Goal: Use online tool/utility: Use online tool/utility

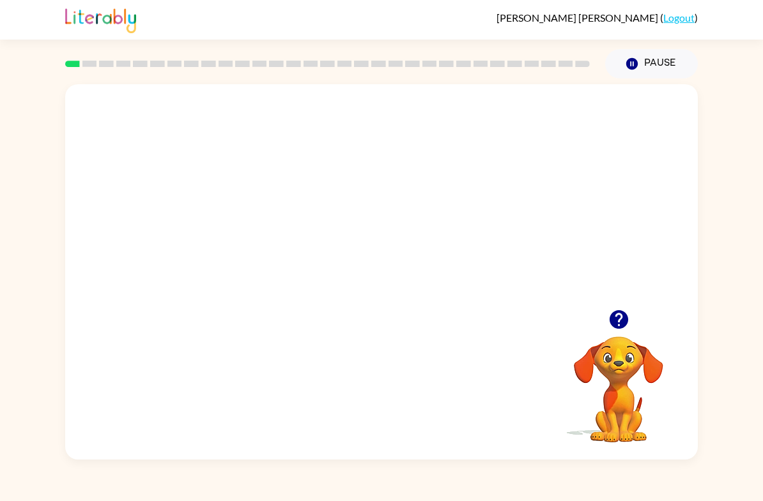
click at [349, 204] on video "Your browser must support playing .mp4 files to use Literably. Please try using…" at bounding box center [381, 196] width 632 height 225
click at [419, 248] on video "Your browser must support playing .mp4 files to use Literably. Please try using…" at bounding box center [381, 196] width 632 height 225
click at [409, 268] on div at bounding box center [381, 278] width 82 height 47
click at [388, 289] on div at bounding box center [381, 278] width 82 height 47
click at [388, 284] on div at bounding box center [381, 278] width 82 height 47
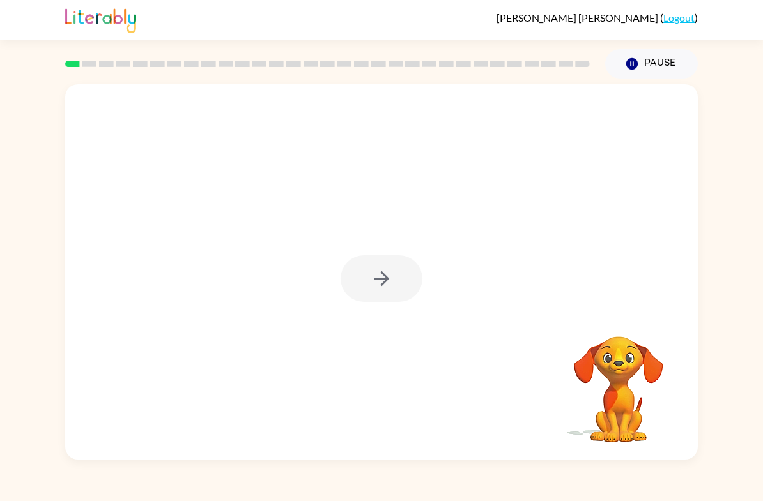
click at [374, 304] on div at bounding box center [381, 272] width 632 height 376
click at [385, 293] on div at bounding box center [381, 278] width 82 height 47
click at [384, 293] on div at bounding box center [381, 278] width 82 height 47
click at [379, 293] on button "button" at bounding box center [381, 278] width 82 height 47
click at [393, 285] on div at bounding box center [381, 196] width 632 height 225
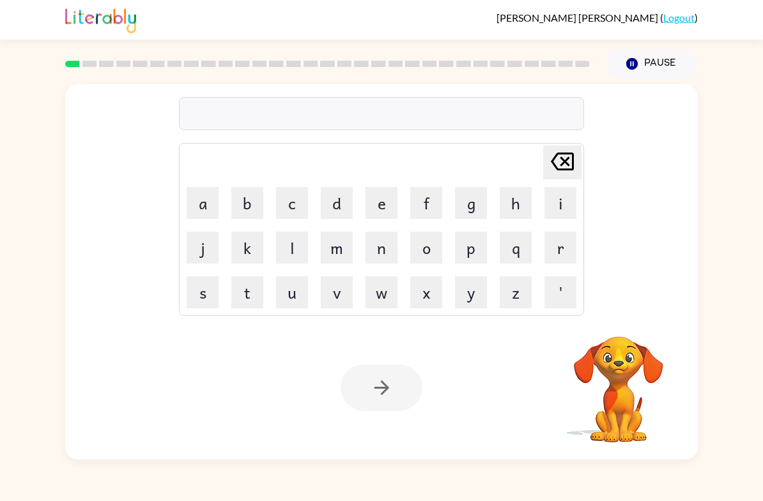
click at [239, 202] on button "b" at bounding box center [247, 203] width 32 height 32
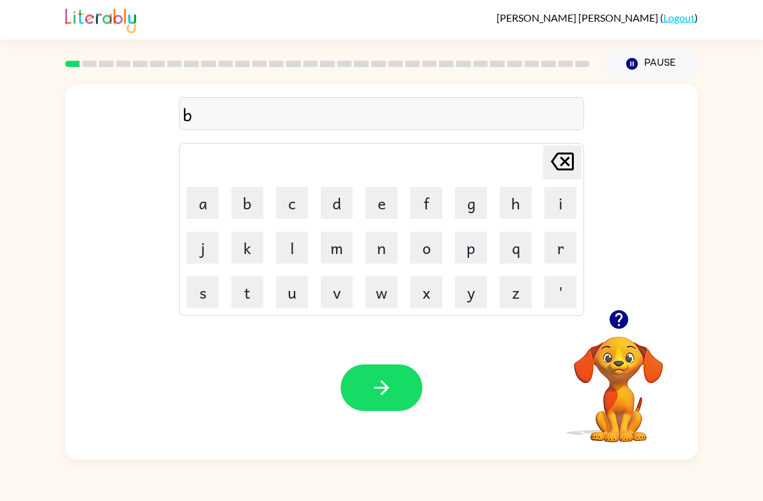
click at [419, 254] on button "o" at bounding box center [426, 248] width 32 height 32
click at [555, 238] on button "r" at bounding box center [560, 248] width 32 height 32
click at [345, 203] on button "d" at bounding box center [337, 203] width 32 height 32
click at [345, 202] on button "d" at bounding box center [337, 203] width 32 height 32
click at [563, 173] on icon "[PERSON_NAME] last character input" at bounding box center [562, 161] width 31 height 31
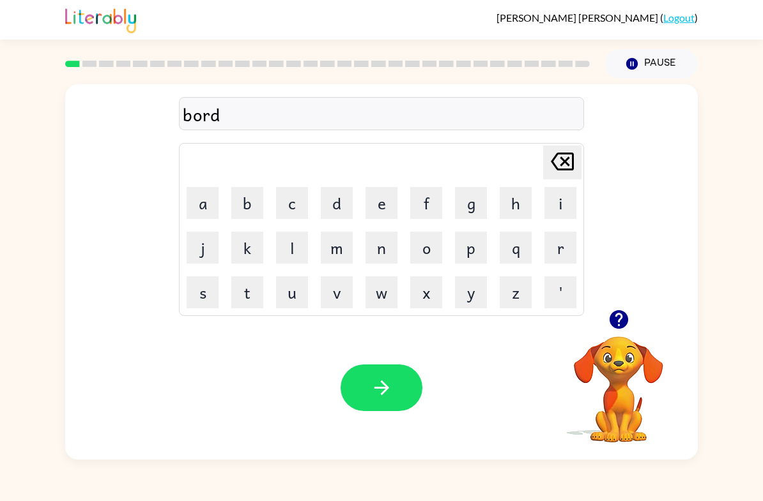
click at [384, 198] on button "e" at bounding box center [381, 203] width 32 height 32
click at [558, 254] on button "r" at bounding box center [560, 248] width 32 height 32
click at [381, 397] on icon "button" at bounding box center [381, 388] width 22 height 22
click at [561, 252] on button "r" at bounding box center [560, 248] width 32 height 32
click at [427, 243] on button "o" at bounding box center [426, 248] width 32 height 32
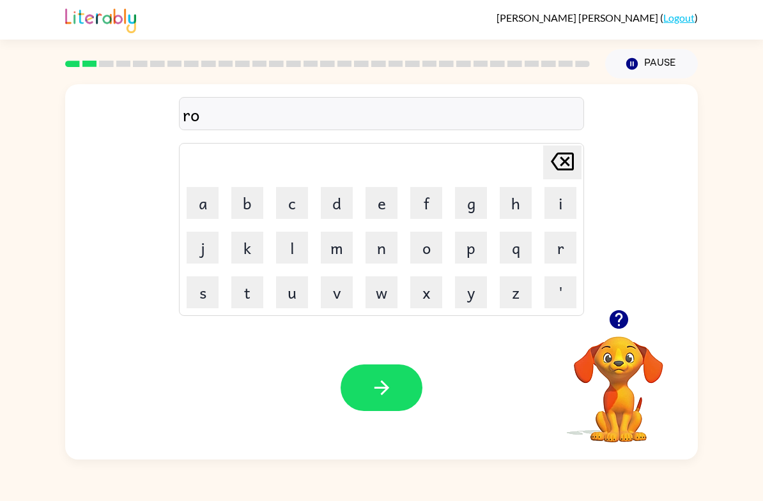
click at [291, 296] on button "u" at bounding box center [292, 293] width 32 height 32
click at [395, 239] on button "n" at bounding box center [381, 248] width 32 height 32
click at [340, 215] on button "d" at bounding box center [337, 203] width 32 height 32
click at [377, 397] on icon "button" at bounding box center [381, 388] width 22 height 22
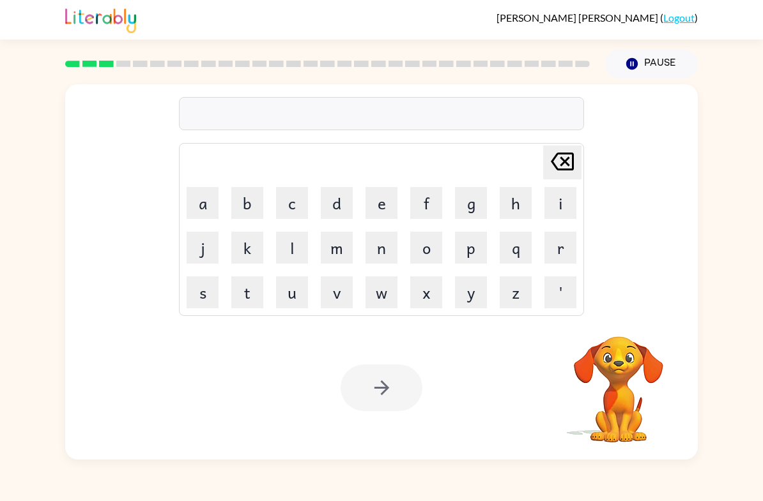
click at [343, 250] on button "m" at bounding box center [337, 248] width 32 height 32
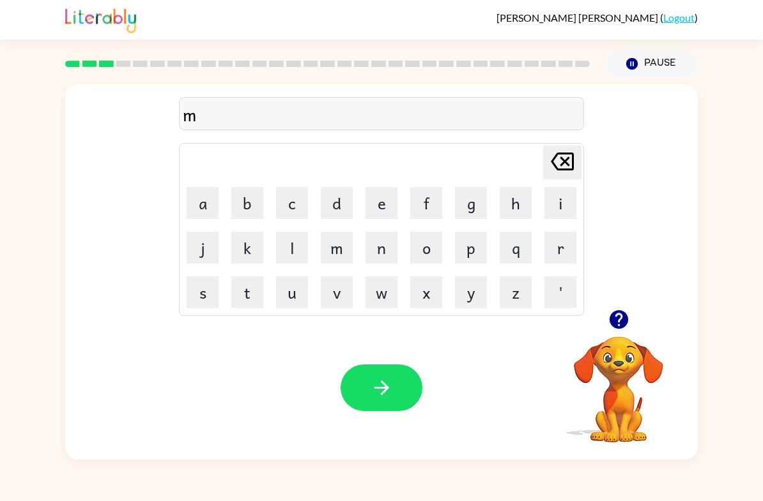
click at [206, 198] on button "a" at bounding box center [202, 203] width 32 height 32
click at [294, 202] on button "c" at bounding box center [292, 203] width 32 height 32
click at [499, 213] on button "h" at bounding box center [515, 203] width 32 height 32
click at [547, 213] on button "i" at bounding box center [560, 203] width 32 height 32
click at [388, 250] on button "n" at bounding box center [381, 248] width 32 height 32
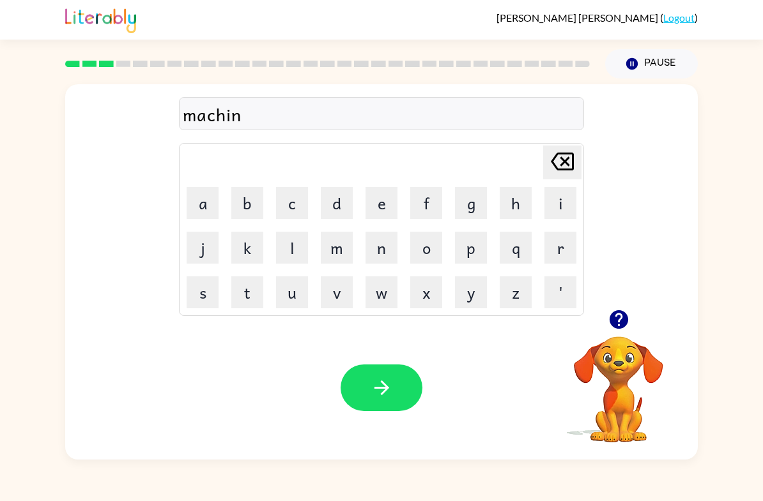
click at [369, 395] on button "button" at bounding box center [381, 388] width 82 height 47
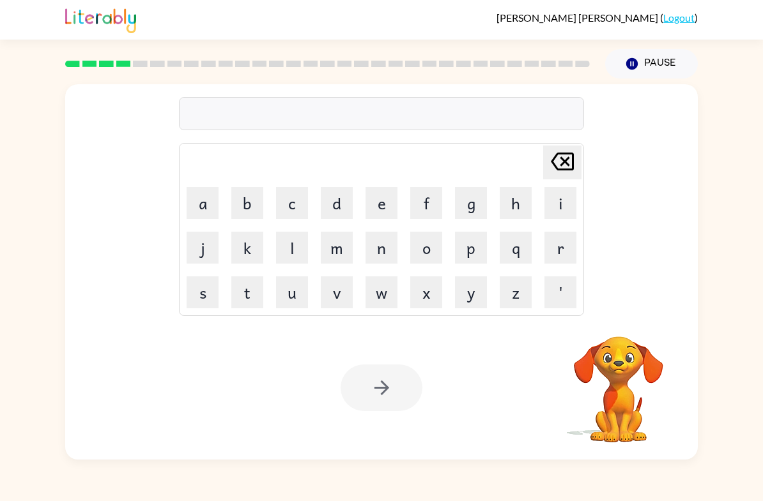
click at [242, 296] on button "t" at bounding box center [247, 293] width 32 height 32
click at [573, 249] on button "r" at bounding box center [560, 248] width 32 height 32
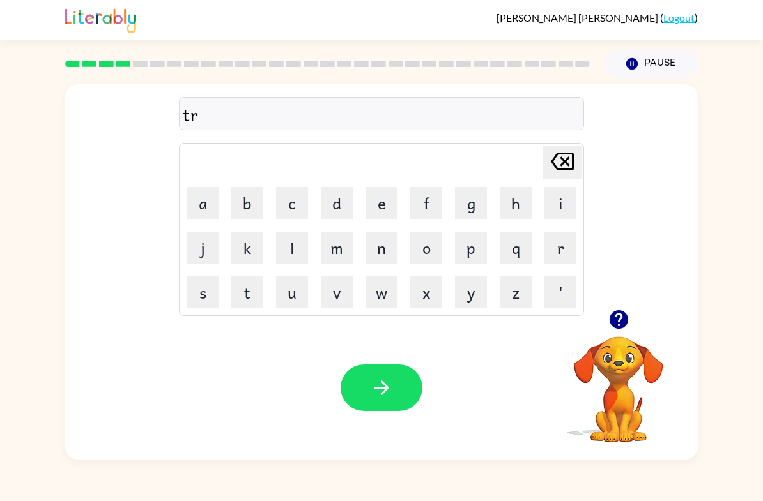
click at [202, 194] on button "a" at bounding box center [202, 203] width 32 height 32
click at [531, 209] on button "h" at bounding box center [515, 203] width 32 height 32
click at [561, 159] on icon at bounding box center [561, 162] width 23 height 18
click at [551, 213] on button "i" at bounding box center [560, 203] width 32 height 32
click at [388, 259] on button "n" at bounding box center [381, 248] width 32 height 32
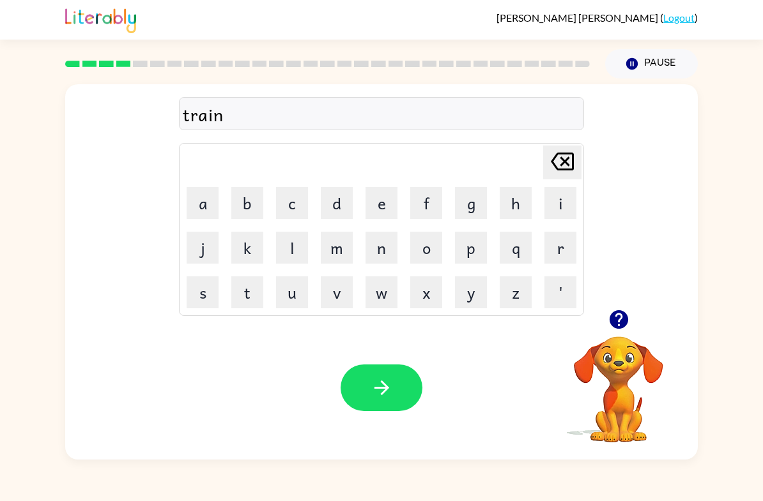
click at [353, 397] on button "button" at bounding box center [381, 388] width 82 height 47
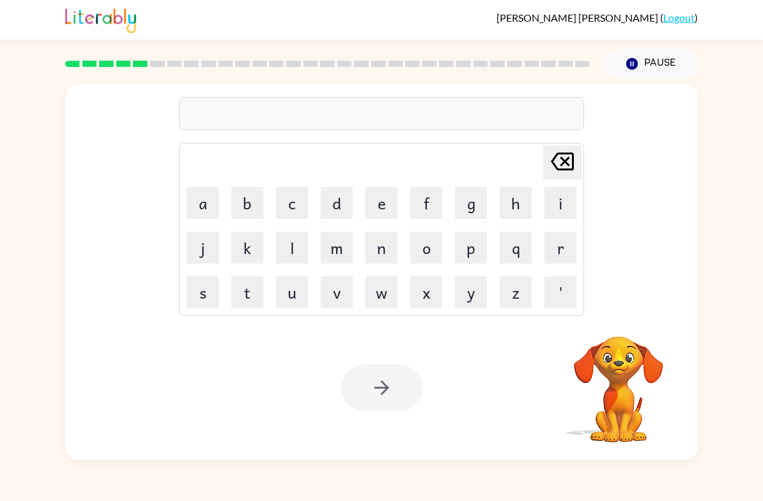
click at [337, 213] on button "d" at bounding box center [337, 203] width 32 height 32
click at [377, 212] on button "e" at bounding box center [381, 203] width 32 height 32
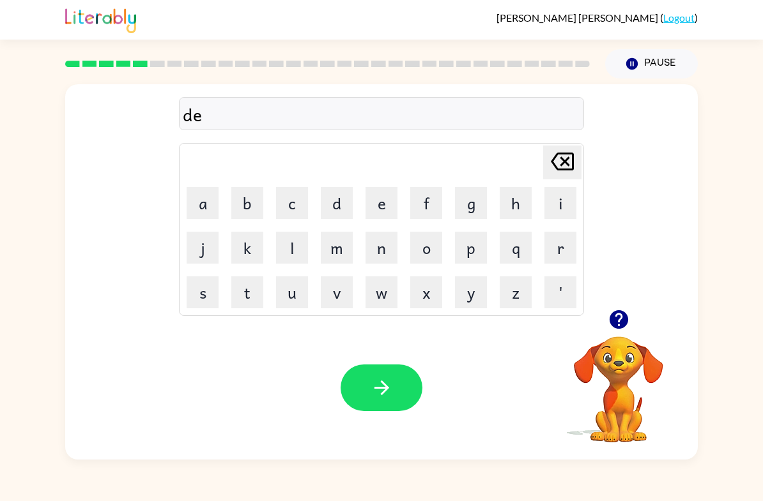
click at [424, 216] on button "f" at bounding box center [426, 203] width 32 height 32
click at [392, 214] on button "e" at bounding box center [381, 203] width 32 height 32
click at [376, 257] on button "n" at bounding box center [381, 248] width 32 height 32
click at [204, 292] on button "s" at bounding box center [202, 293] width 32 height 32
click at [213, 305] on button "s" at bounding box center [202, 293] width 32 height 32
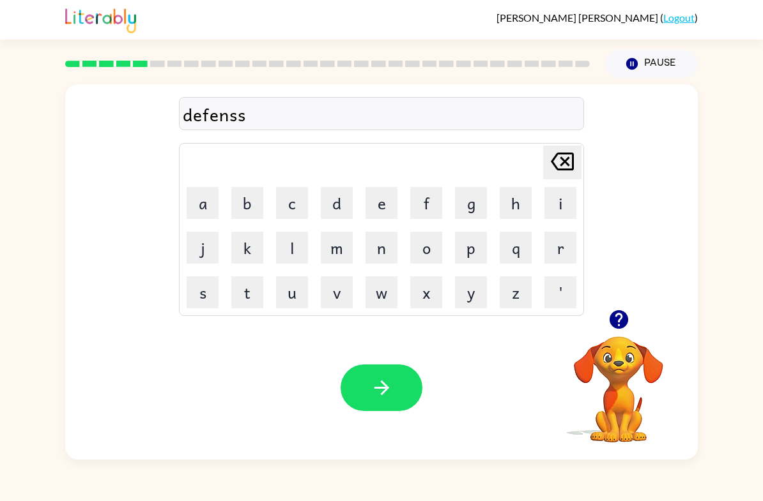
click at [553, 160] on icon at bounding box center [561, 162] width 23 height 18
click at [567, 208] on button "i" at bounding box center [560, 203] width 32 height 32
click at [331, 302] on button "v" at bounding box center [337, 293] width 32 height 32
click at [368, 211] on button "e" at bounding box center [381, 203] width 32 height 32
click at [369, 392] on button "button" at bounding box center [381, 388] width 82 height 47
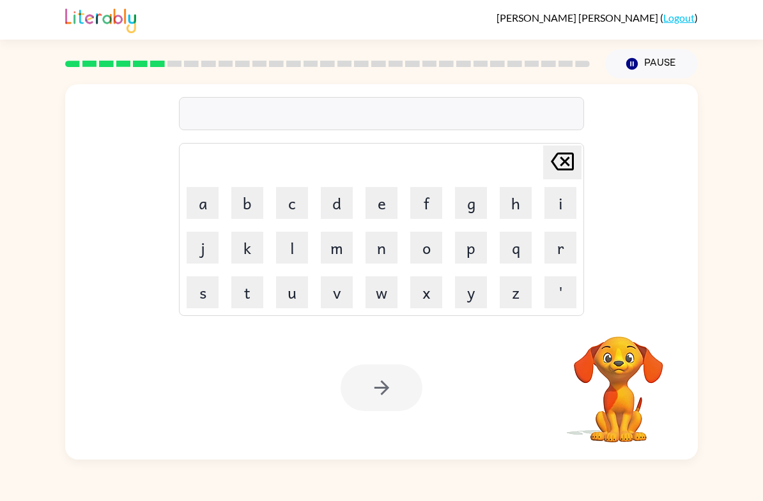
click at [340, 295] on button "v" at bounding box center [337, 293] width 32 height 32
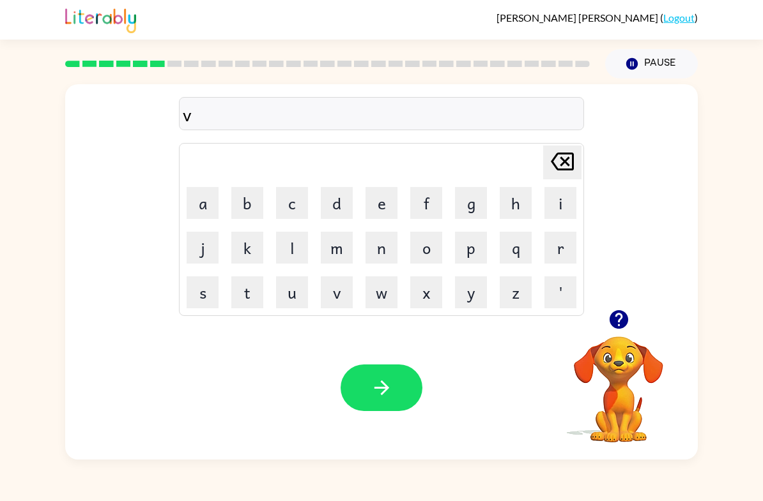
click at [216, 206] on button "a" at bounding box center [202, 203] width 32 height 32
click at [292, 206] on button "c" at bounding box center [292, 203] width 32 height 32
click at [204, 208] on button "a" at bounding box center [202, 203] width 32 height 32
click at [252, 293] on button "t" at bounding box center [247, 293] width 32 height 32
click at [553, 206] on button "i" at bounding box center [560, 203] width 32 height 32
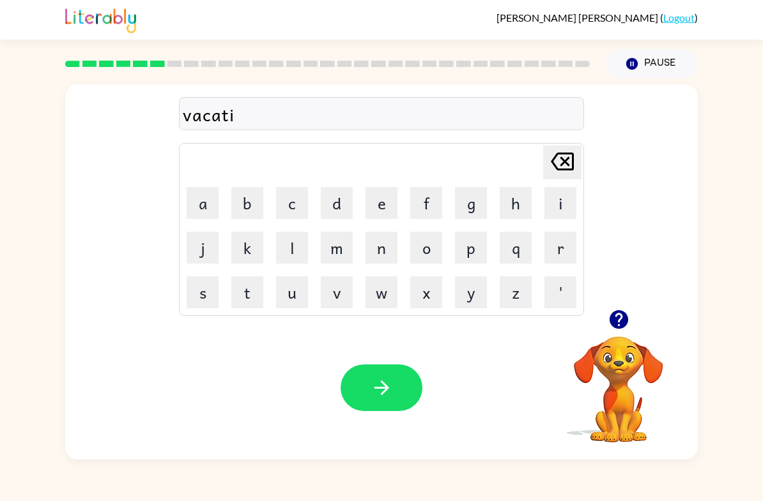
click at [421, 258] on button "o" at bounding box center [426, 248] width 32 height 32
click at [380, 255] on button "n" at bounding box center [381, 248] width 32 height 32
click at [357, 374] on button "button" at bounding box center [381, 388] width 82 height 47
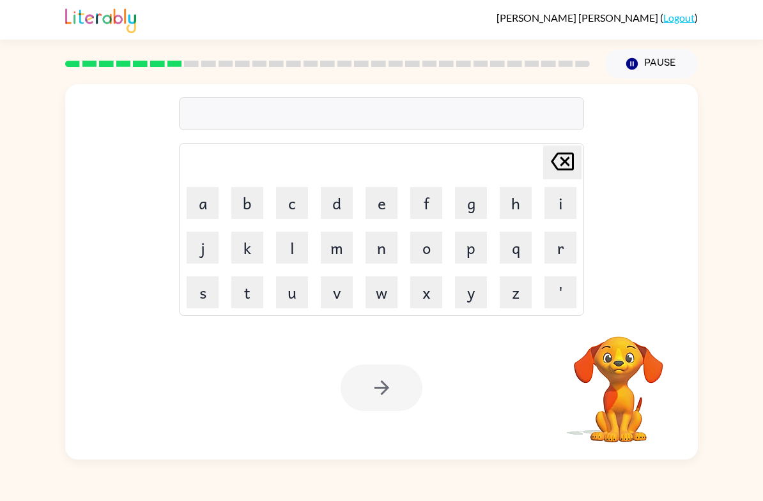
click at [469, 252] on button "p" at bounding box center [471, 248] width 32 height 32
click at [366, 218] on button "e" at bounding box center [381, 203] width 32 height 32
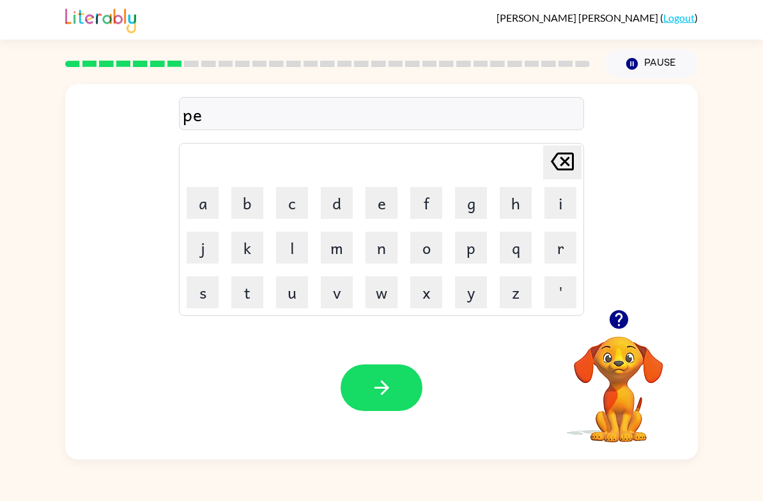
click at [543, 171] on button "[PERSON_NAME] last character input" at bounding box center [562, 163] width 38 height 34
click at [277, 305] on button "u" at bounding box center [292, 293] width 32 height 32
click at [332, 216] on button "d" at bounding box center [337, 203] width 32 height 32
click at [300, 245] on button "l" at bounding box center [292, 248] width 32 height 32
click at [374, 203] on button "e" at bounding box center [381, 203] width 32 height 32
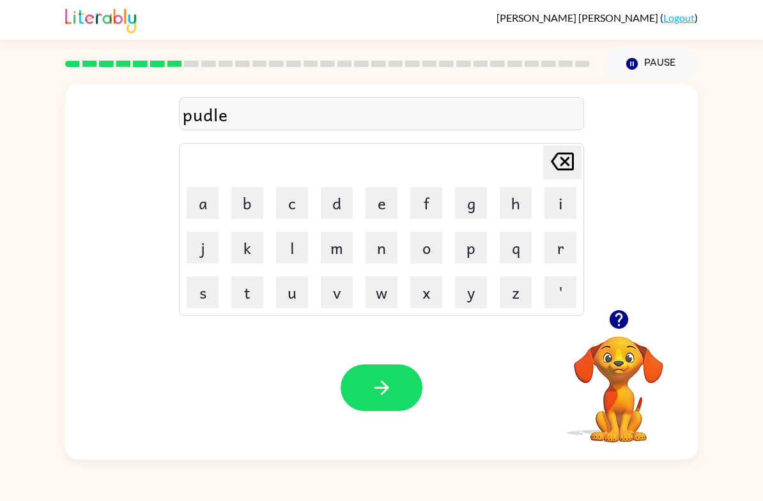
click at [559, 173] on icon "[PERSON_NAME] last character input" at bounding box center [562, 161] width 31 height 31
click at [297, 260] on button "l" at bounding box center [292, 248] width 32 height 32
click at [362, 213] on td "e" at bounding box center [381, 202] width 43 height 43
click at [375, 211] on button "e" at bounding box center [381, 203] width 32 height 32
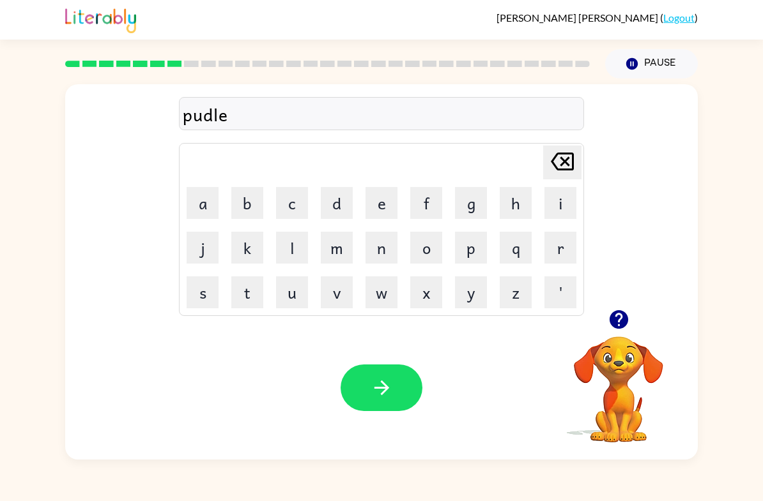
click at [351, 416] on div "Your browser must support playing .mp4 files to use Literably. Please try using…" at bounding box center [381, 388] width 632 height 144
click at [340, 400] on div at bounding box center [381, 388] width 82 height 47
click at [370, 386] on icon "button" at bounding box center [381, 388] width 22 height 22
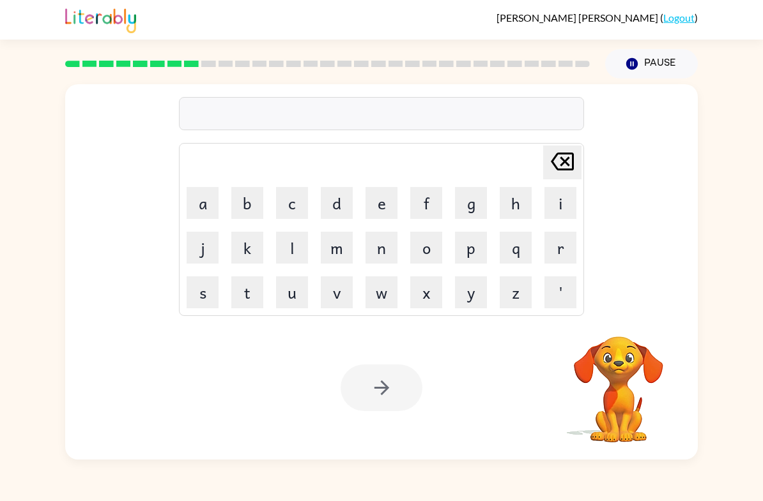
click at [340, 257] on button "m" at bounding box center [337, 248] width 32 height 32
click at [554, 206] on button "i" at bounding box center [560, 203] width 32 height 32
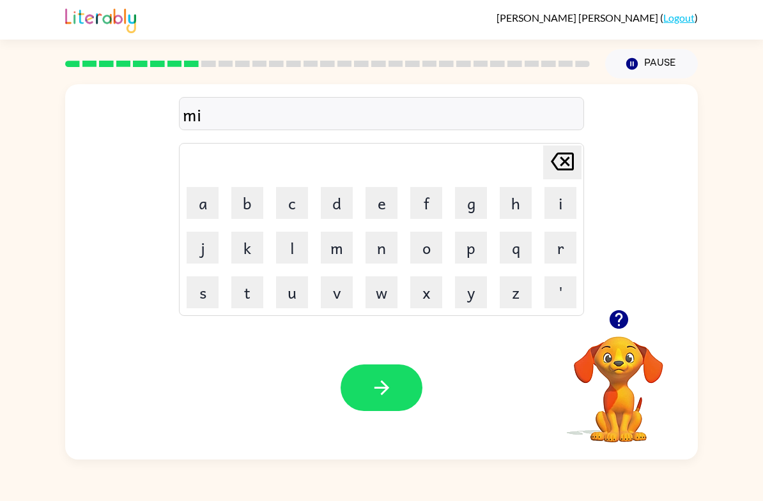
click at [562, 252] on button "r" at bounding box center [560, 248] width 32 height 32
click at [212, 201] on button "a" at bounding box center [202, 203] width 32 height 32
click at [269, 203] on table "[PERSON_NAME] last character input a b c d e f g h i j k l m n o p q r s t u v …" at bounding box center [381, 230] width 404 height 172
click at [297, 216] on button "c" at bounding box center [292, 203] width 32 height 32
click at [296, 215] on button "c" at bounding box center [292, 203] width 32 height 32
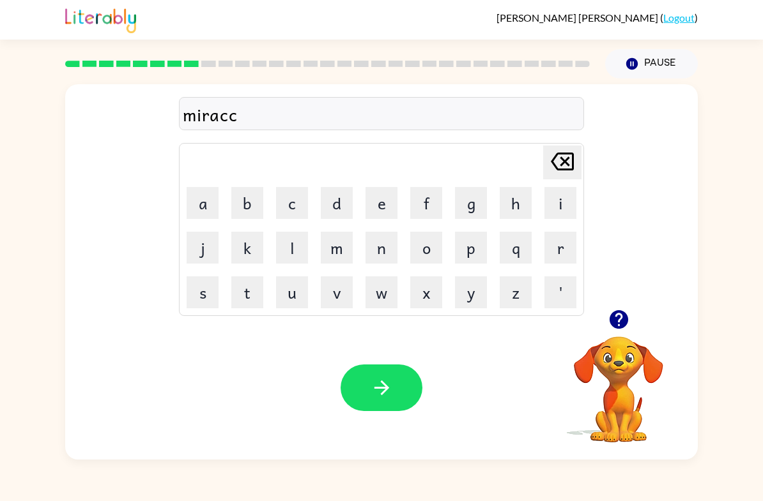
click at [392, 201] on button "e" at bounding box center [381, 203] width 32 height 32
click at [543, 170] on button "[PERSON_NAME] last character input" at bounding box center [562, 163] width 38 height 34
click at [540, 168] on td "[PERSON_NAME] last character input" at bounding box center [381, 162] width 401 height 35
click at [574, 167] on icon "[PERSON_NAME] last character input" at bounding box center [562, 161] width 31 height 31
click at [298, 259] on button "l" at bounding box center [292, 248] width 32 height 32
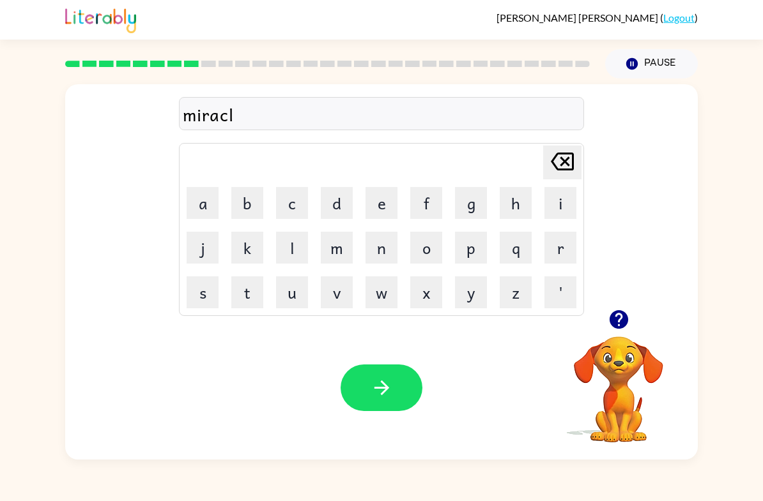
click at [366, 218] on button "e" at bounding box center [381, 203] width 32 height 32
click at [564, 174] on icon "[PERSON_NAME] last character input" at bounding box center [562, 161] width 31 height 31
click at [563, 174] on icon "[PERSON_NAME] last character input" at bounding box center [562, 161] width 31 height 31
click at [517, 210] on button "h" at bounding box center [515, 203] width 32 height 32
click at [305, 259] on button "l" at bounding box center [292, 248] width 32 height 32
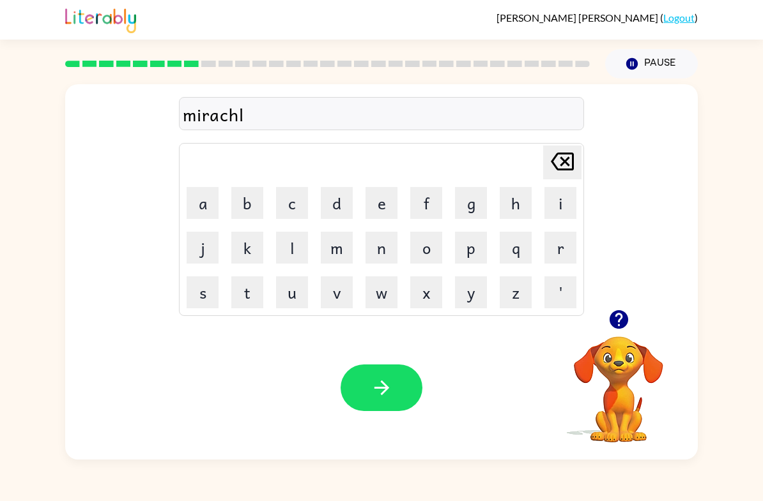
click at [382, 217] on button "e" at bounding box center [381, 203] width 32 height 32
click at [543, 158] on button "[PERSON_NAME] last character input" at bounding box center [562, 163] width 38 height 34
click at [543, 157] on button "[PERSON_NAME] last character input" at bounding box center [562, 163] width 38 height 34
click at [545, 169] on button "[PERSON_NAME] last character input" at bounding box center [562, 163] width 38 height 34
click at [301, 255] on button "l" at bounding box center [292, 248] width 32 height 32
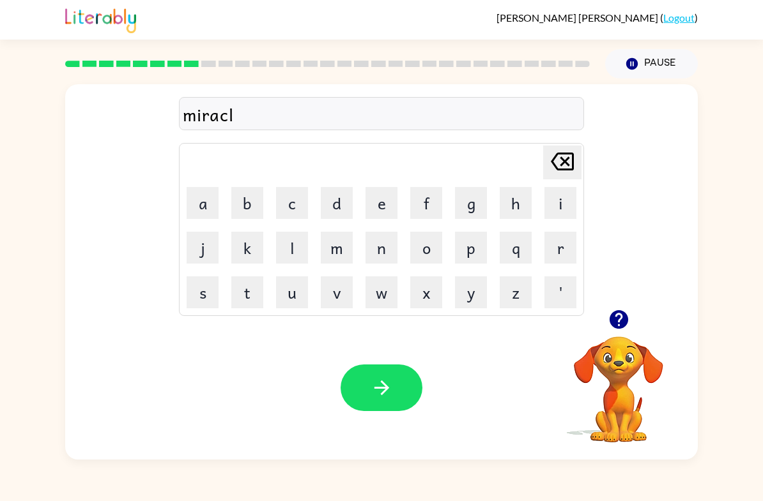
click at [389, 212] on button "e" at bounding box center [381, 203] width 32 height 32
click at [347, 388] on button "button" at bounding box center [381, 388] width 82 height 47
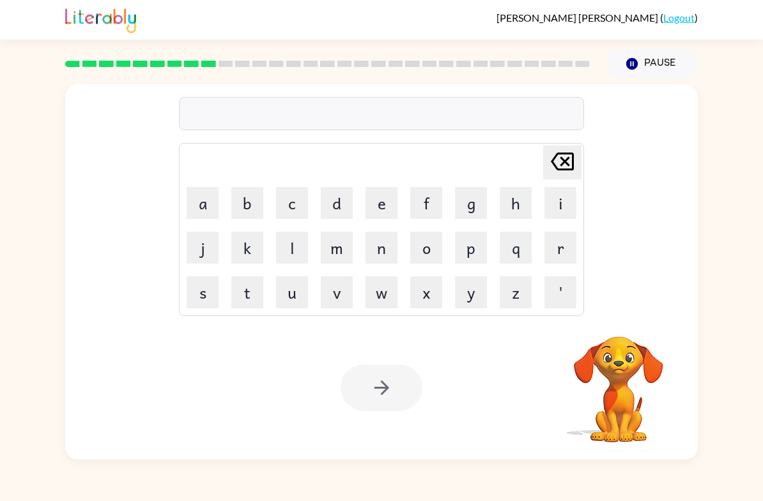
click at [334, 250] on button "m" at bounding box center [337, 248] width 32 height 32
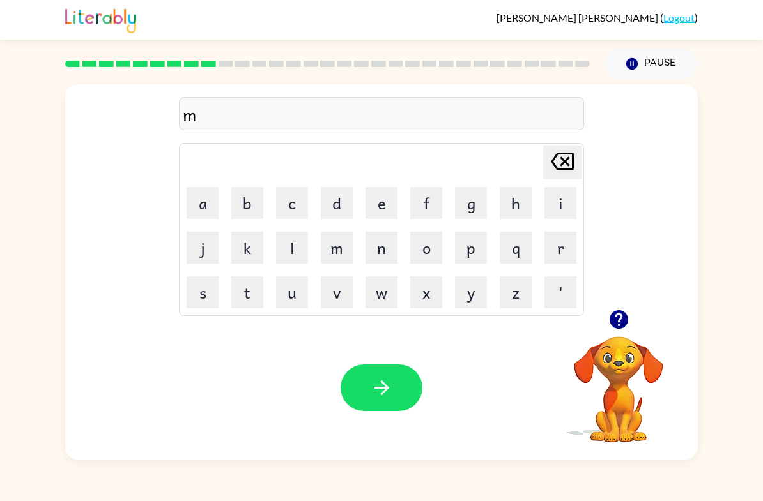
click at [553, 204] on button "i" at bounding box center [560, 203] width 32 height 32
click at [328, 204] on button "d" at bounding box center [337, 203] width 32 height 32
click at [338, 262] on button "m" at bounding box center [337, 248] width 32 height 32
click at [414, 263] on button "o" at bounding box center [426, 248] width 32 height 32
click at [531, 254] on button "q" at bounding box center [515, 248] width 32 height 32
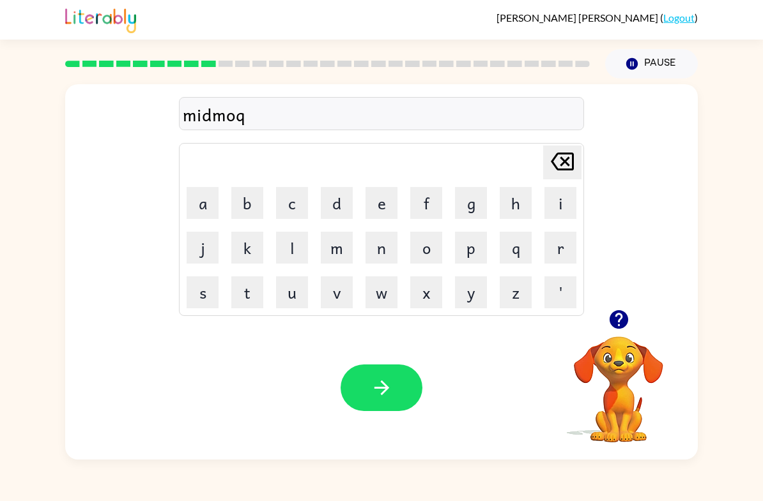
click at [550, 165] on icon "[PERSON_NAME] last character input" at bounding box center [562, 161] width 31 height 31
click at [553, 243] on button "r" at bounding box center [560, 248] width 32 height 32
click at [384, 262] on button "n" at bounding box center [381, 248] width 32 height 32
click at [552, 202] on button "i" at bounding box center [560, 203] width 32 height 32
click at [377, 261] on button "n" at bounding box center [381, 248] width 32 height 32
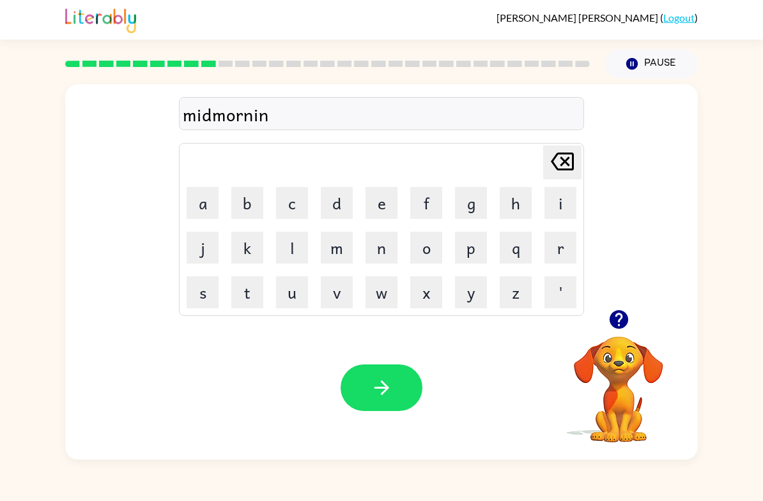
click at [473, 202] on button "g" at bounding box center [471, 203] width 32 height 32
click at [382, 395] on icon "button" at bounding box center [381, 388] width 15 height 15
click at [330, 197] on button "d" at bounding box center [337, 203] width 32 height 32
click at [565, 201] on button "i" at bounding box center [560, 203] width 32 height 32
click at [204, 307] on button "s" at bounding box center [202, 293] width 32 height 32
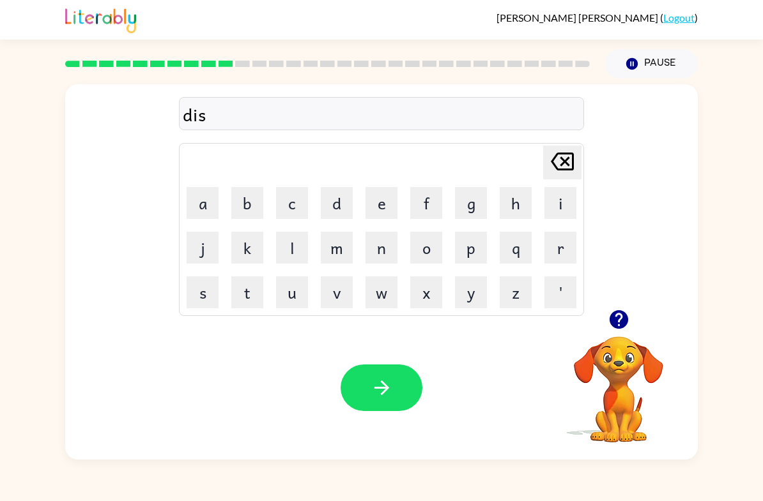
click at [253, 287] on button "t" at bounding box center [247, 293] width 32 height 32
click at [561, 255] on button "r" at bounding box center [560, 248] width 32 height 32
click at [291, 296] on button "u" at bounding box center [292, 293] width 32 height 32
click at [250, 295] on button "t" at bounding box center [247, 293] width 32 height 32
click at [574, 161] on icon "[PERSON_NAME] last character input" at bounding box center [562, 161] width 31 height 31
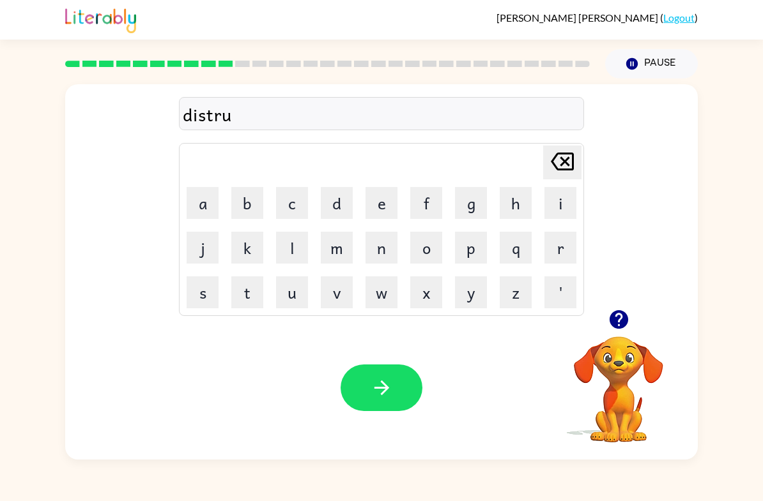
click at [202, 300] on button "s" at bounding box center [202, 293] width 32 height 32
click at [250, 296] on button "t" at bounding box center [247, 293] width 32 height 32
click at [395, 404] on button "button" at bounding box center [381, 388] width 82 height 47
click at [556, 251] on button "r" at bounding box center [560, 248] width 32 height 32
click at [422, 242] on button "o" at bounding box center [426, 248] width 32 height 32
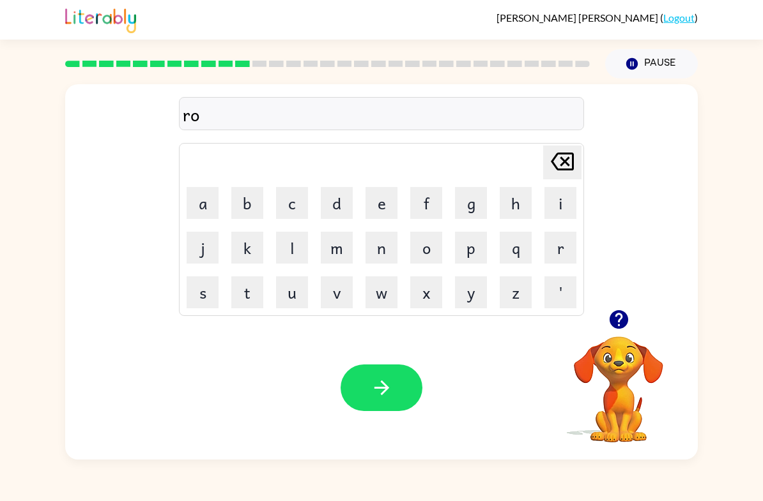
click at [208, 215] on button "a" at bounding box center [202, 203] width 32 height 32
click at [337, 215] on button "d" at bounding box center [337, 203] width 32 height 32
click at [366, 377] on button "button" at bounding box center [381, 388] width 82 height 47
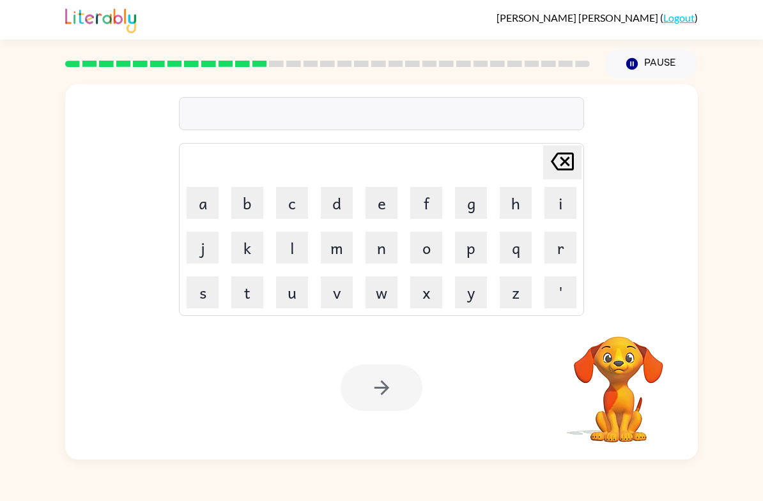
click at [296, 292] on button "u" at bounding box center [292, 293] width 32 height 32
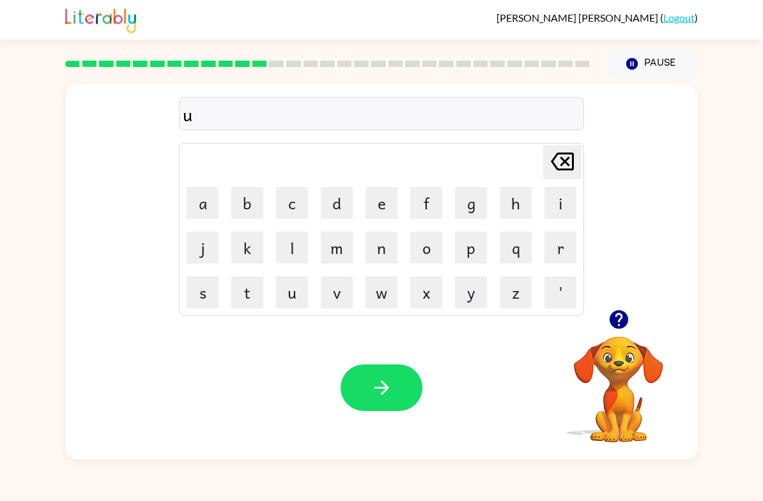
click at [483, 259] on button "p" at bounding box center [471, 248] width 32 height 32
click at [461, 206] on button "g" at bounding box center [471, 203] width 32 height 32
click at [552, 251] on button "r" at bounding box center [560, 248] width 32 height 32
click at [214, 199] on button "a" at bounding box center [202, 203] width 32 height 32
click at [336, 209] on button "d" at bounding box center [337, 203] width 32 height 32
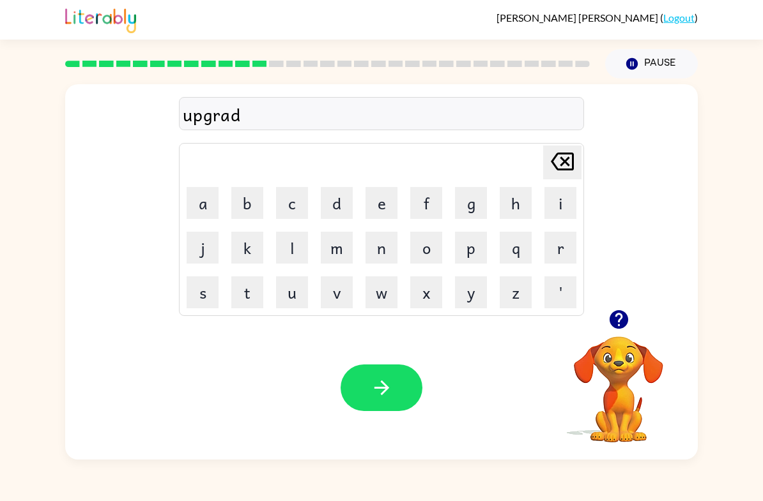
click at [377, 209] on button "e" at bounding box center [381, 203] width 32 height 32
click at [396, 387] on button "button" at bounding box center [381, 388] width 82 height 47
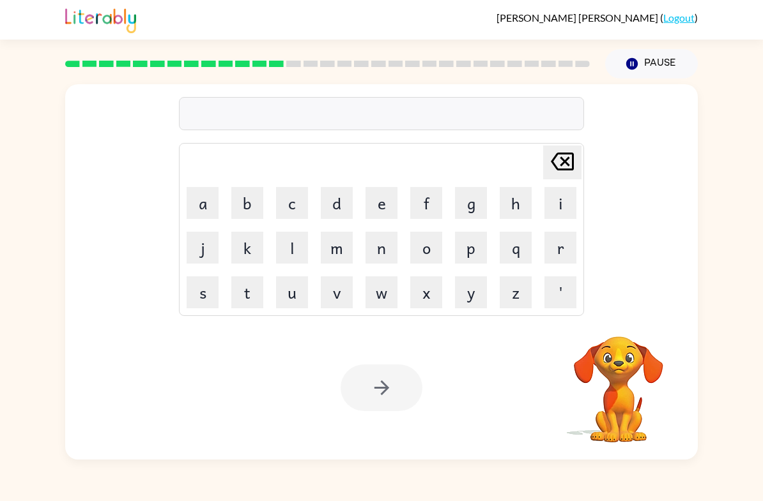
click at [334, 256] on button "m" at bounding box center [337, 248] width 32 height 32
click at [197, 204] on button "a" at bounding box center [202, 203] width 32 height 32
click at [374, 257] on button "n" at bounding box center [381, 248] width 32 height 32
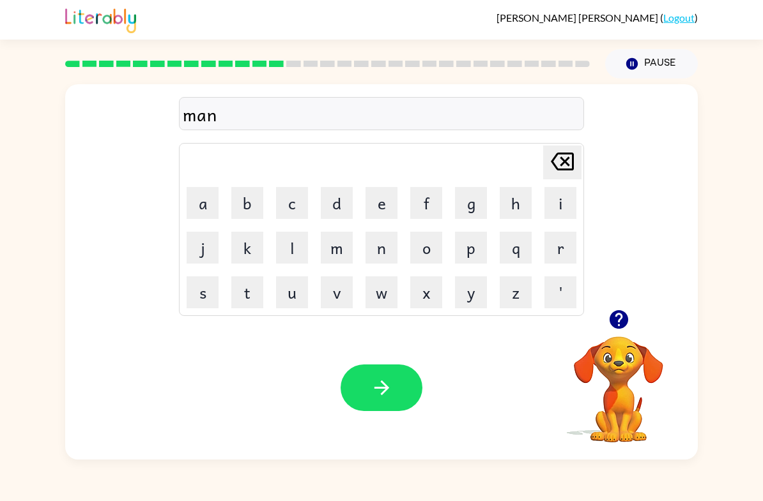
click at [368, 217] on button "e" at bounding box center [381, 203] width 32 height 32
click at [218, 297] on button "s" at bounding box center [202, 293] width 32 height 32
click at [397, 369] on button "button" at bounding box center [381, 388] width 82 height 47
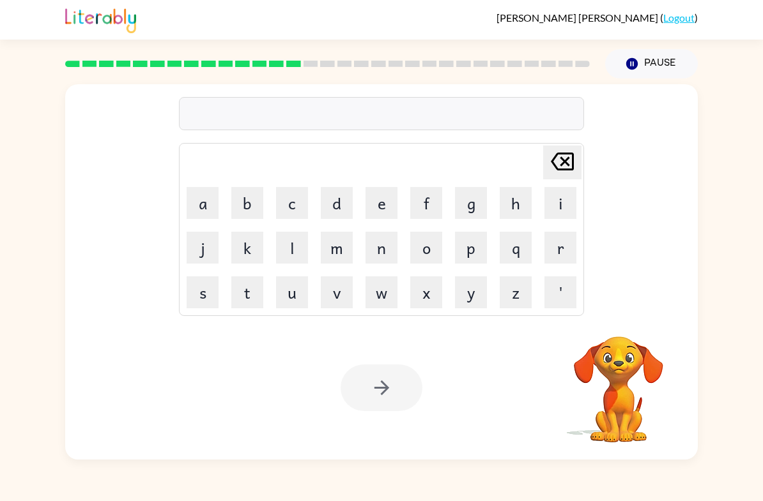
click at [255, 201] on button "b" at bounding box center [247, 203] width 32 height 32
click at [424, 250] on button "o" at bounding box center [426, 248] width 32 height 32
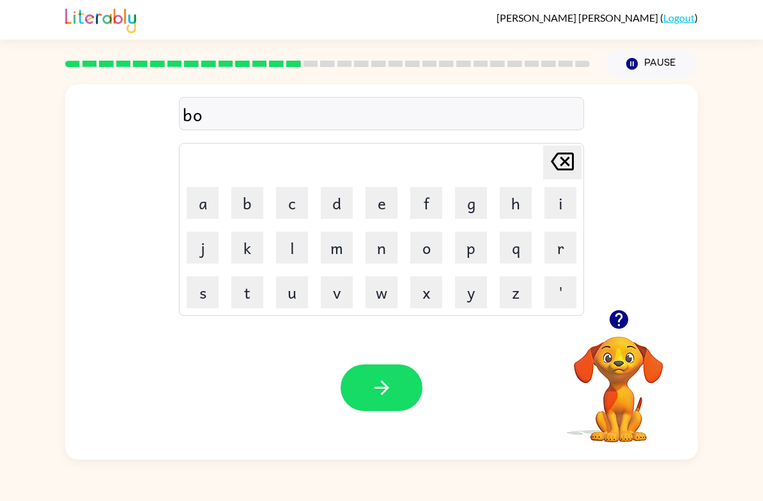
click at [379, 251] on button "n" at bounding box center [381, 248] width 32 height 32
click at [297, 295] on button "u" at bounding box center [292, 293] width 32 height 32
click at [206, 291] on button "s" at bounding box center [202, 293] width 32 height 32
click at [374, 370] on button "button" at bounding box center [381, 388] width 82 height 47
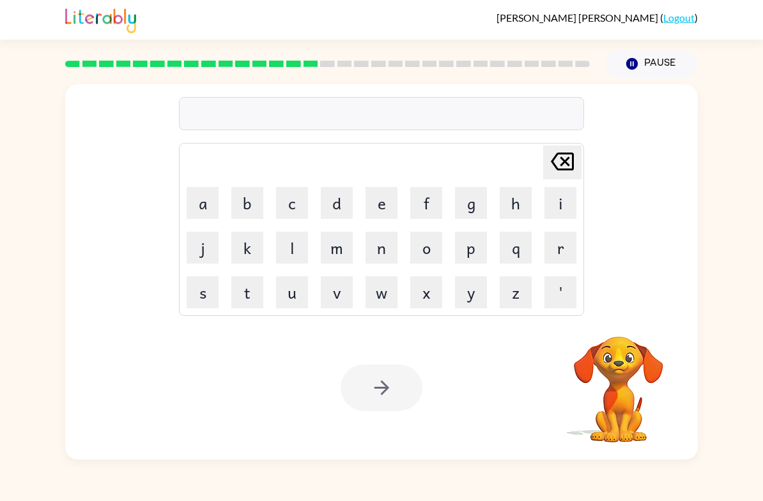
click at [723, 384] on div "[PERSON_NAME] last character input a b c d e f g h i j k l m n o p q r s t u v …" at bounding box center [381, 269] width 763 height 381
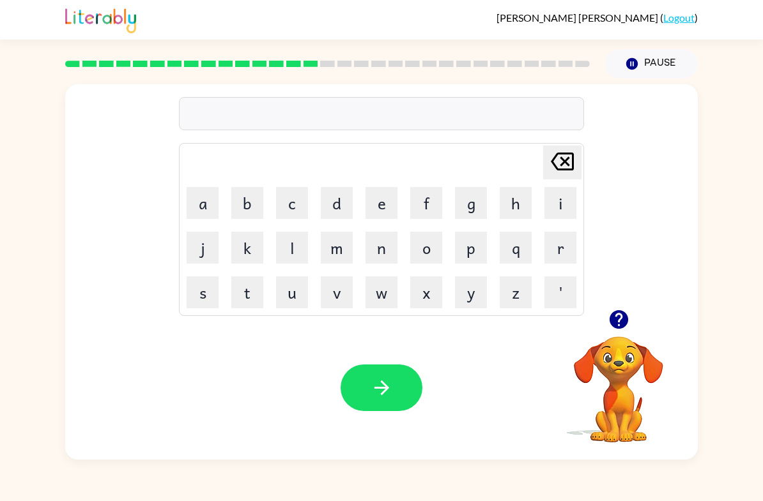
click at [209, 297] on button "s" at bounding box center [202, 293] width 32 height 32
click at [381, 298] on button "w" at bounding box center [381, 293] width 32 height 32
click at [423, 254] on button "o" at bounding box center [426, 248] width 32 height 32
click at [565, 245] on button "r" at bounding box center [560, 248] width 32 height 32
click at [342, 242] on button "m" at bounding box center [337, 248] width 32 height 32
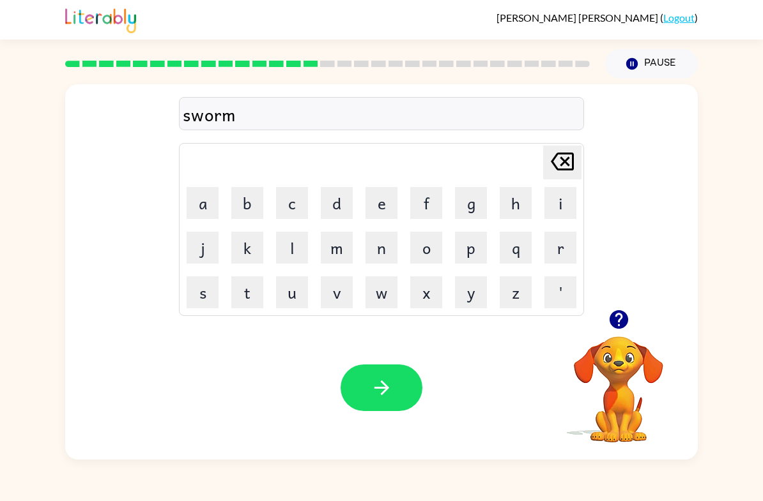
click at [386, 381] on icon "button" at bounding box center [381, 388] width 22 height 22
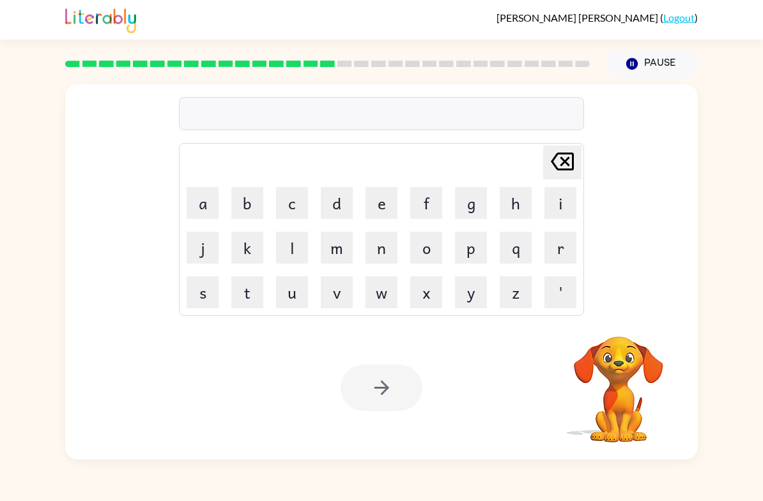
click at [554, 254] on button "r" at bounding box center [560, 248] width 32 height 32
click at [208, 201] on button "a" at bounding box center [202, 203] width 32 height 32
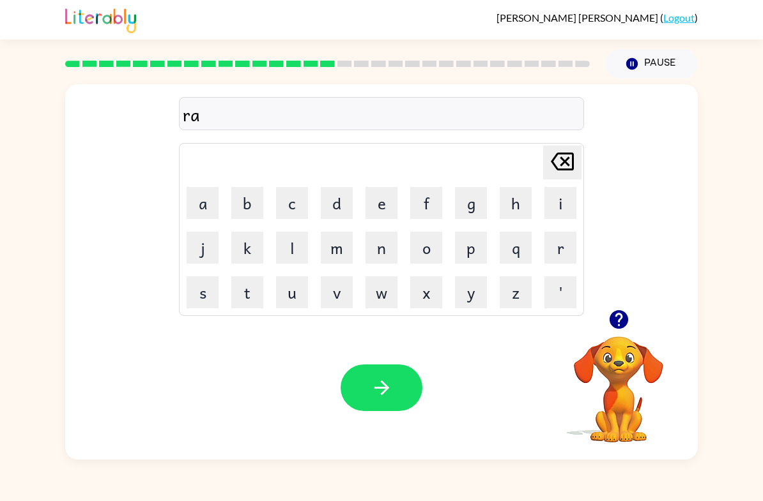
click at [337, 262] on button "m" at bounding box center [337, 248] width 32 height 32
click at [390, 394] on icon "button" at bounding box center [381, 388] width 22 height 22
click at [260, 214] on button "b" at bounding box center [247, 203] width 32 height 32
click at [561, 249] on button "r" at bounding box center [560, 248] width 32 height 32
click at [559, 207] on button "i" at bounding box center [560, 203] width 32 height 32
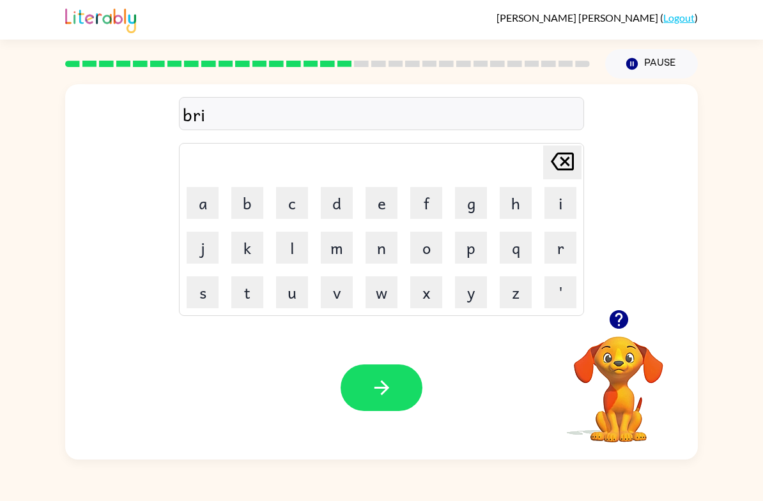
click at [338, 254] on button "m" at bounding box center [337, 248] width 32 height 32
click at [398, 380] on button "button" at bounding box center [381, 388] width 82 height 47
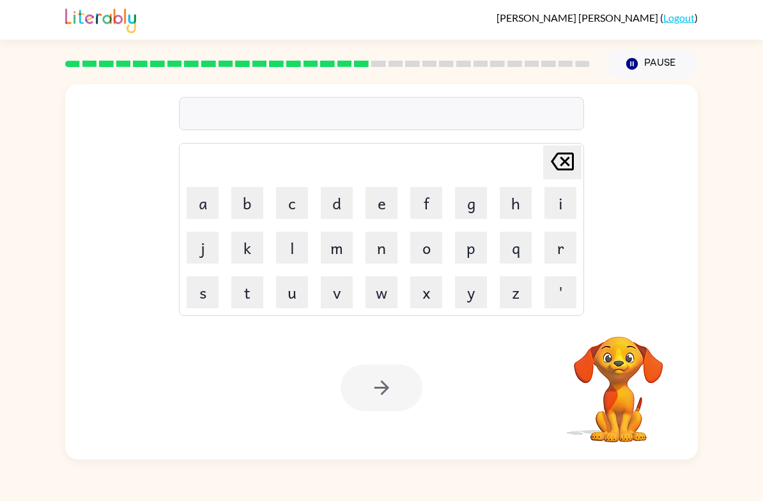
click at [349, 79] on div at bounding box center [327, 64] width 540 height 45
click at [357, 65] on rect at bounding box center [361, 64] width 15 height 6
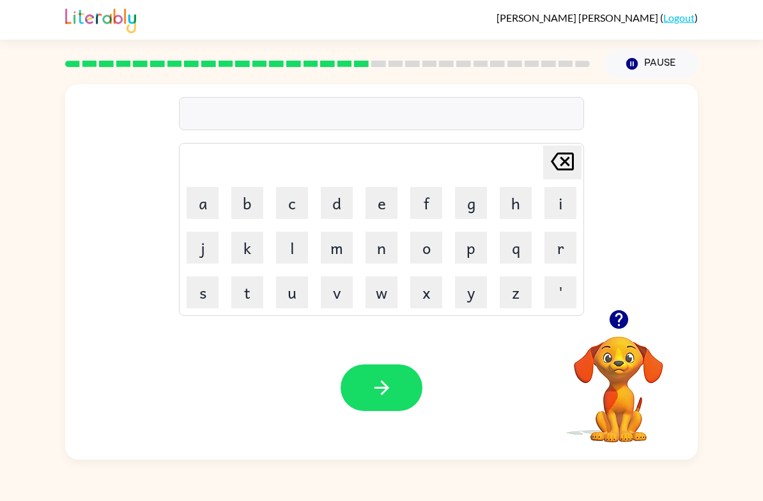
click at [568, 248] on button "r" at bounding box center [560, 248] width 32 height 32
click at [566, 209] on button "i" at bounding box center [560, 203] width 32 height 32
click at [190, 296] on button "s" at bounding box center [202, 293] width 32 height 32
click at [231, 252] on button "k" at bounding box center [247, 248] width 32 height 32
click at [556, 210] on button "i" at bounding box center [560, 203] width 32 height 32
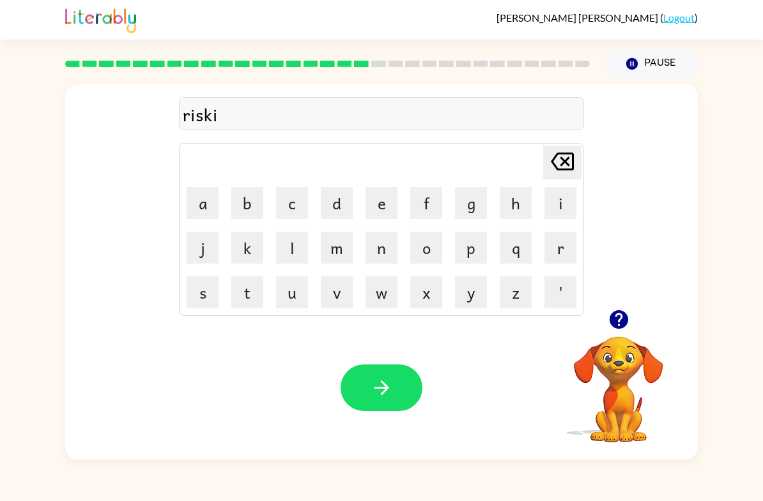
click at [383, 202] on button "e" at bounding box center [381, 203] width 32 height 32
click at [195, 289] on button "s" at bounding box center [202, 293] width 32 height 32
click at [243, 284] on button "t" at bounding box center [247, 293] width 32 height 32
click at [401, 386] on button "button" at bounding box center [381, 388] width 82 height 47
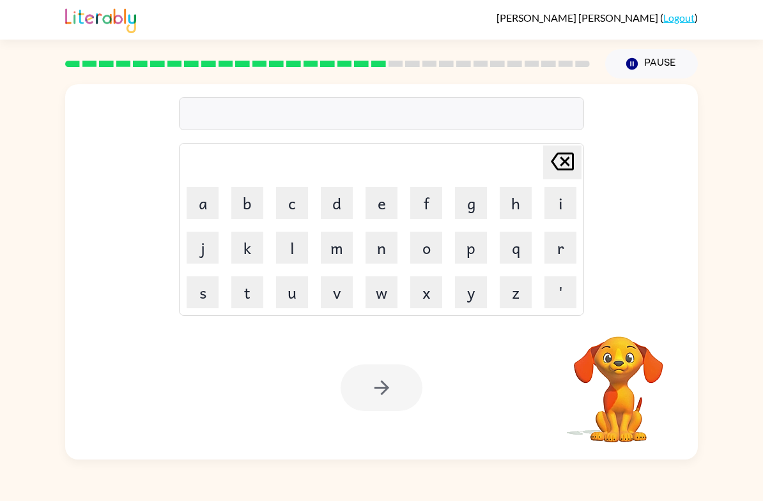
click at [197, 197] on button "a" at bounding box center [202, 203] width 32 height 32
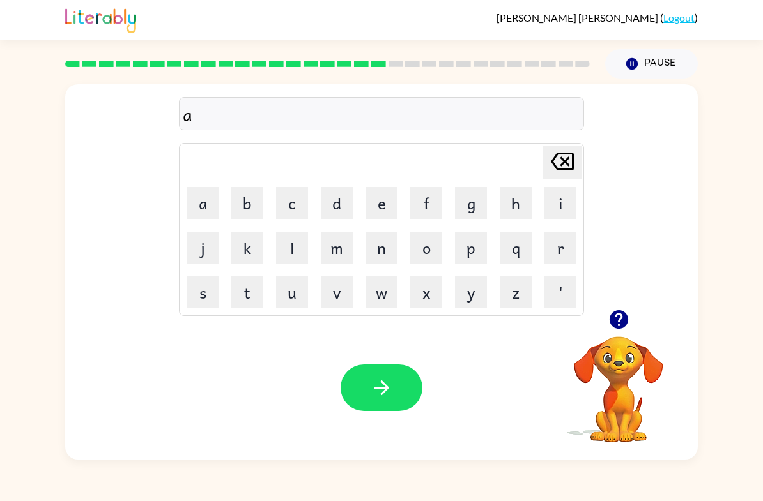
click at [568, 253] on button "r" at bounding box center [560, 248] width 32 height 32
click at [286, 214] on button "c" at bounding box center [292, 203] width 32 height 32
click at [507, 199] on button "h" at bounding box center [515, 203] width 32 height 32
click at [370, 282] on button "w" at bounding box center [381, 293] width 32 height 32
click at [195, 216] on button "a" at bounding box center [202, 203] width 32 height 32
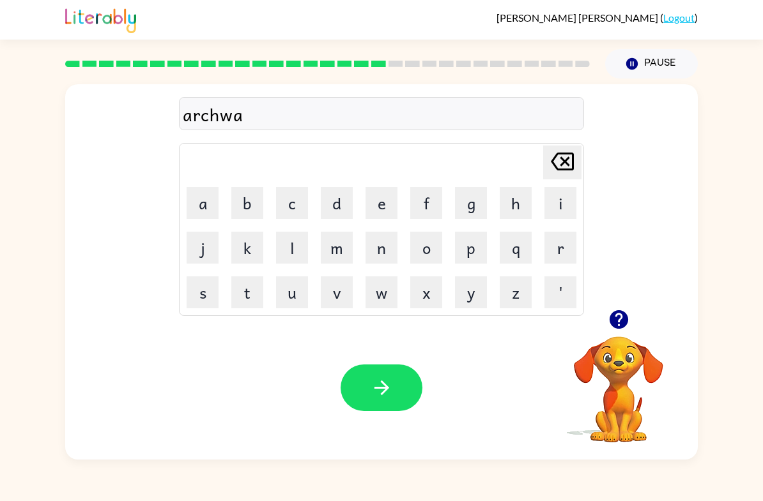
click at [451, 300] on td "y" at bounding box center [470, 292] width 43 height 43
click at [464, 298] on button "y" at bounding box center [471, 293] width 32 height 32
click at [391, 379] on icon "button" at bounding box center [381, 388] width 22 height 22
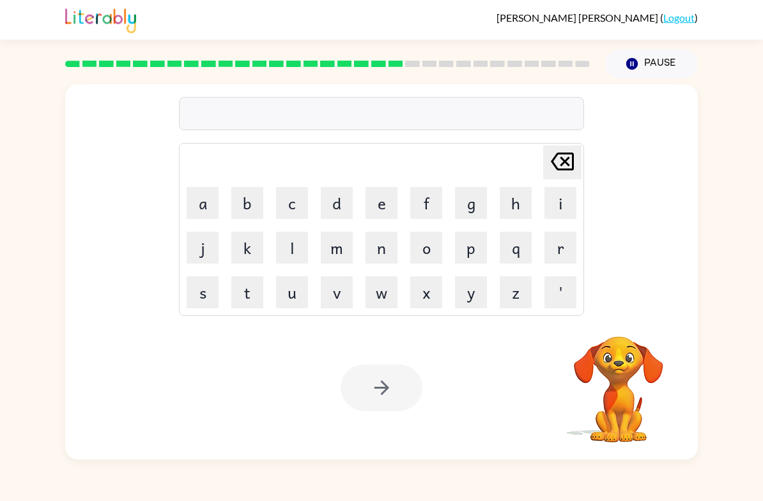
click at [420, 209] on button "f" at bounding box center [426, 203] width 32 height 32
click at [431, 255] on button "o" at bounding box center [426, 248] width 32 height 32
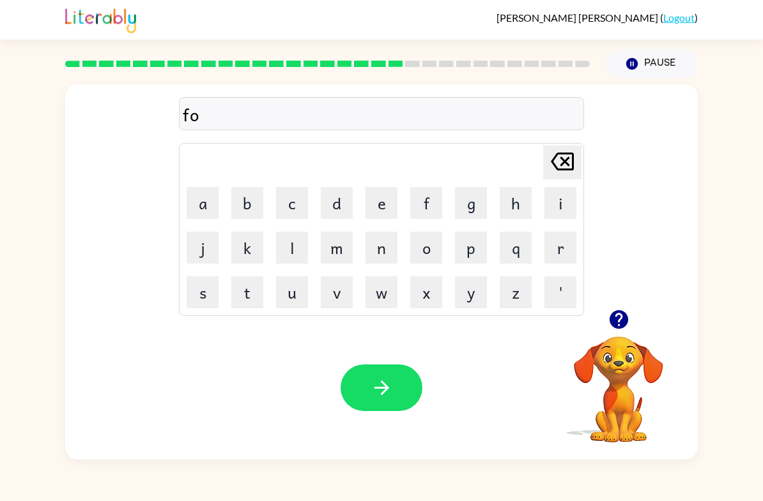
click at [288, 250] on button "l" at bounding box center [292, 248] width 32 height 32
click at [561, 167] on icon at bounding box center [561, 162] width 23 height 18
click at [428, 255] on button "o" at bounding box center [426, 248] width 32 height 32
click at [294, 294] on button "u" at bounding box center [292, 293] width 32 height 32
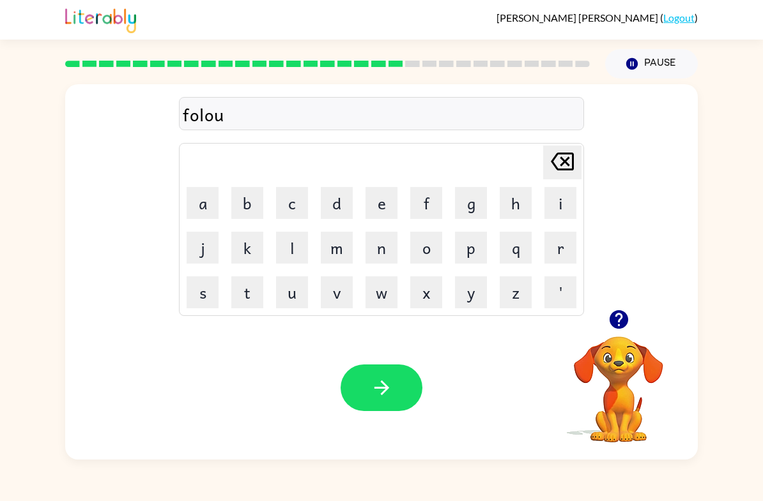
click at [376, 377] on icon "button" at bounding box center [381, 388] width 22 height 22
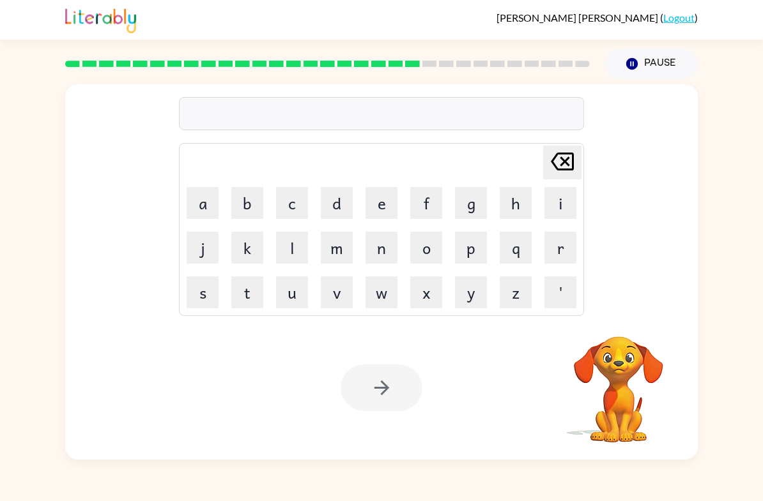
click at [297, 213] on button "c" at bounding box center [292, 203] width 32 height 32
click at [377, 213] on button "e" at bounding box center [381, 203] width 32 height 32
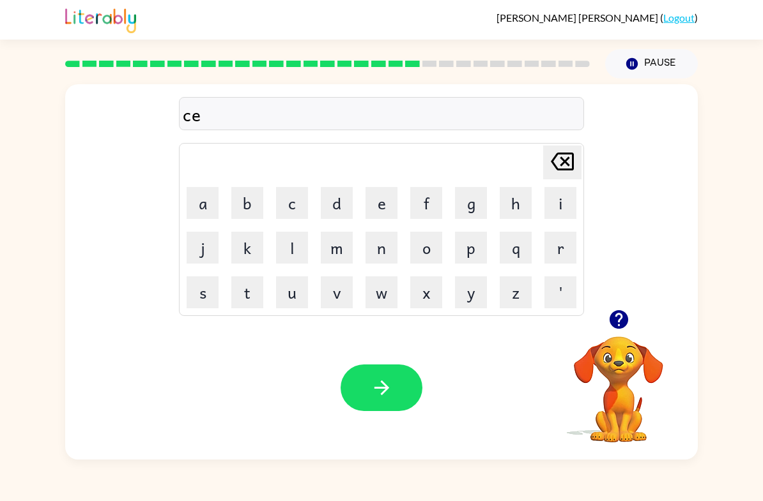
click at [383, 259] on button "n" at bounding box center [381, 248] width 32 height 32
click at [241, 287] on button "t" at bounding box center [247, 293] width 32 height 32
click at [514, 197] on button "h" at bounding box center [515, 203] width 32 height 32
click at [572, 156] on icon at bounding box center [561, 162] width 23 height 18
click at [562, 211] on button "i" at bounding box center [560, 203] width 32 height 32
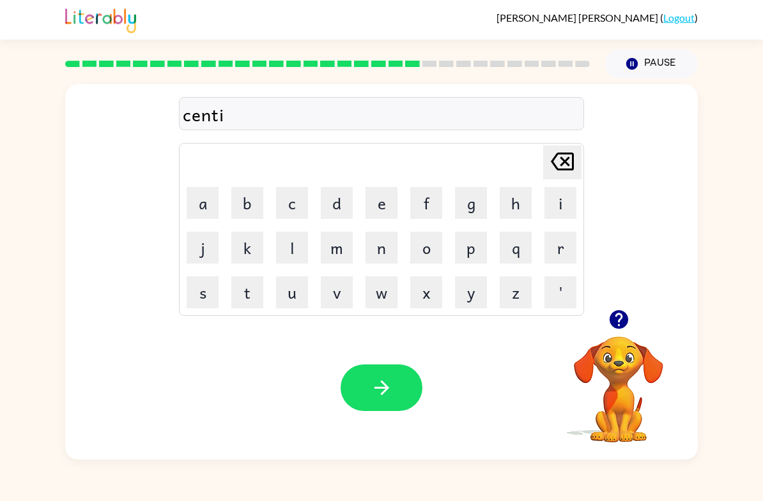
click at [482, 258] on button "p" at bounding box center [471, 248] width 32 height 32
click at [561, 210] on button "i" at bounding box center [560, 203] width 32 height 32
click at [328, 208] on button "d" at bounding box center [337, 203] width 32 height 32
click at [385, 379] on icon "button" at bounding box center [381, 388] width 22 height 22
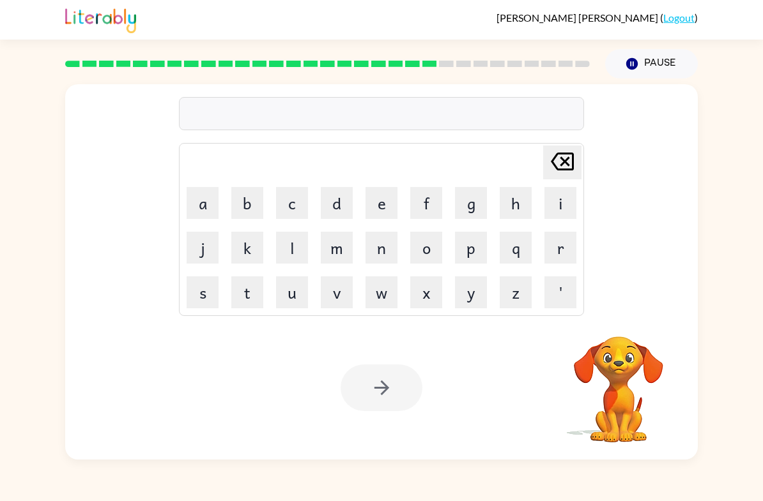
click at [197, 307] on button "s" at bounding box center [202, 293] width 32 height 32
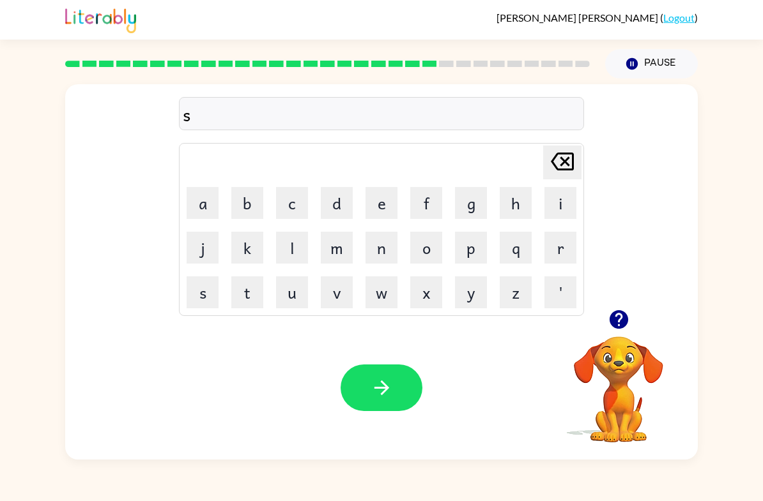
click at [295, 279] on button "u" at bounding box center [292, 293] width 32 height 32
click at [202, 297] on button "s" at bounding box center [202, 293] width 32 height 32
click at [250, 286] on button "t" at bounding box center [247, 293] width 32 height 32
click at [194, 205] on button "a" at bounding box center [202, 203] width 32 height 32
click at [552, 211] on button "i" at bounding box center [560, 203] width 32 height 32
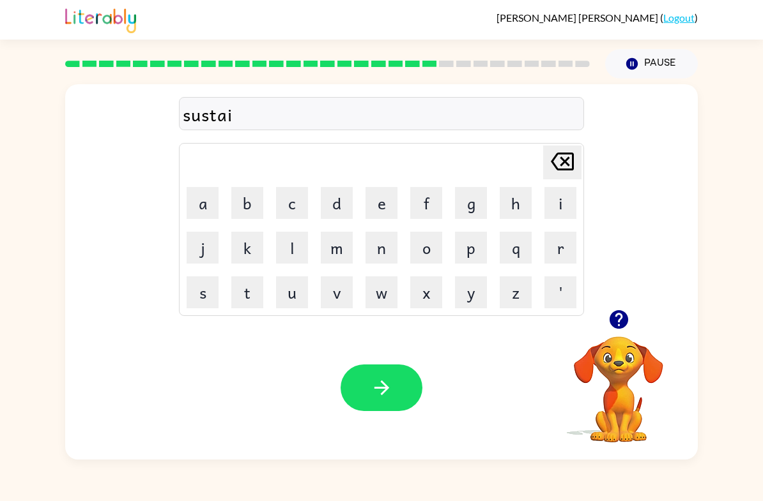
click at [384, 249] on button "n" at bounding box center [381, 248] width 32 height 32
click at [392, 387] on icon "button" at bounding box center [381, 388] width 22 height 22
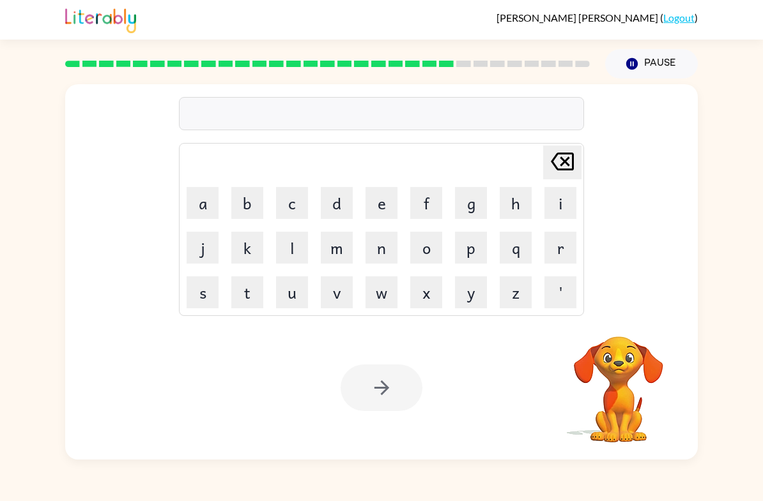
click at [414, 214] on button "f" at bounding box center [426, 203] width 32 height 32
click at [187, 201] on button "a" at bounding box center [202, 203] width 32 height 32
click at [381, 292] on button "w" at bounding box center [381, 293] width 32 height 32
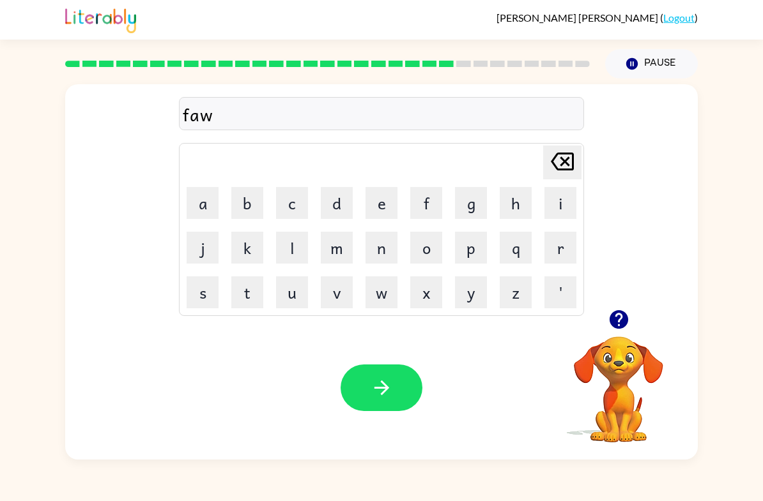
click at [433, 258] on button "o" at bounding box center [426, 248] width 32 height 32
click at [566, 247] on button "r" at bounding box center [560, 248] width 32 height 32
click at [340, 202] on button "d" at bounding box center [337, 203] width 32 height 32
click at [568, 162] on icon "[PERSON_NAME] last character input" at bounding box center [562, 161] width 31 height 31
click at [561, 172] on icon "[PERSON_NAME] last character input" at bounding box center [562, 161] width 31 height 31
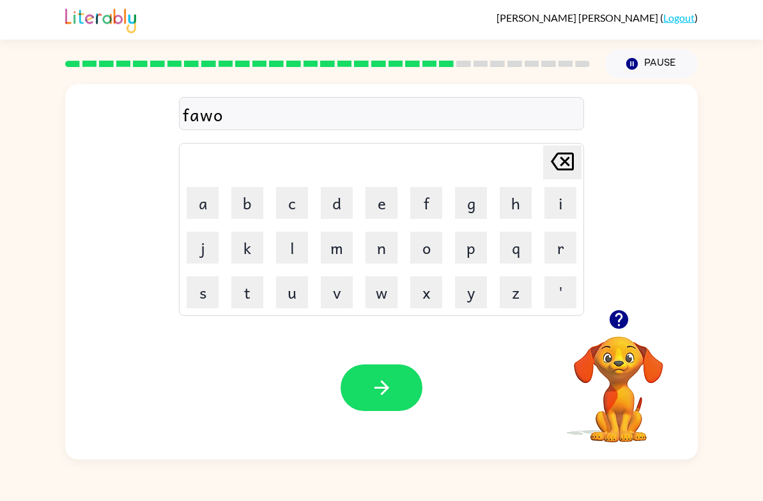
click at [561, 172] on icon "[PERSON_NAME] last character input" at bounding box center [562, 161] width 31 height 31
click at [567, 174] on icon "[PERSON_NAME] last character input" at bounding box center [562, 161] width 31 height 31
click at [566, 173] on icon "[PERSON_NAME] last character input" at bounding box center [562, 161] width 31 height 31
click at [432, 255] on button "o" at bounding box center [426, 248] width 32 height 32
click at [384, 301] on button "w" at bounding box center [381, 293] width 32 height 32
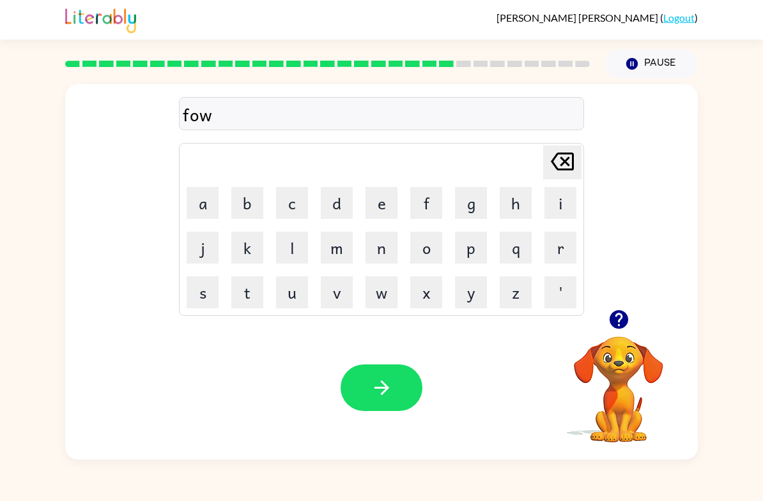
click at [460, 259] on button "p" at bounding box center [471, 248] width 32 height 32
click at [565, 172] on icon "[PERSON_NAME] last character input" at bounding box center [562, 161] width 31 height 31
click at [431, 250] on button "o" at bounding box center [426, 248] width 32 height 32
click at [555, 243] on button "r" at bounding box center [560, 248] width 32 height 32
click at [335, 204] on button "d" at bounding box center [337, 203] width 32 height 32
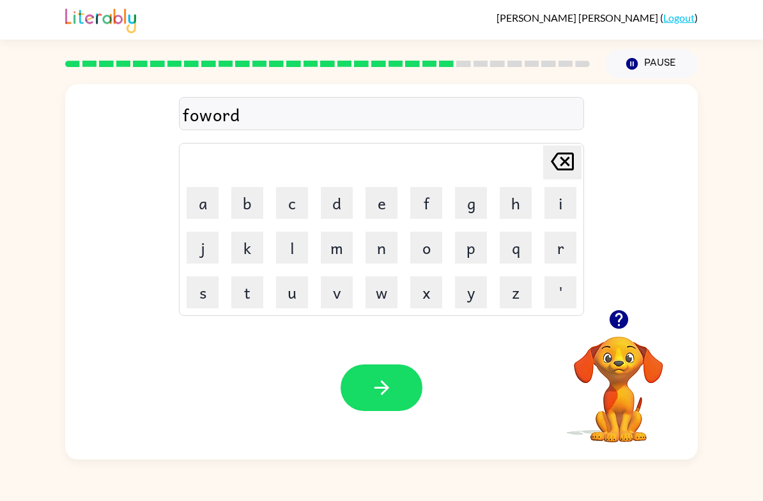
click at [379, 382] on icon "button" at bounding box center [381, 388] width 22 height 22
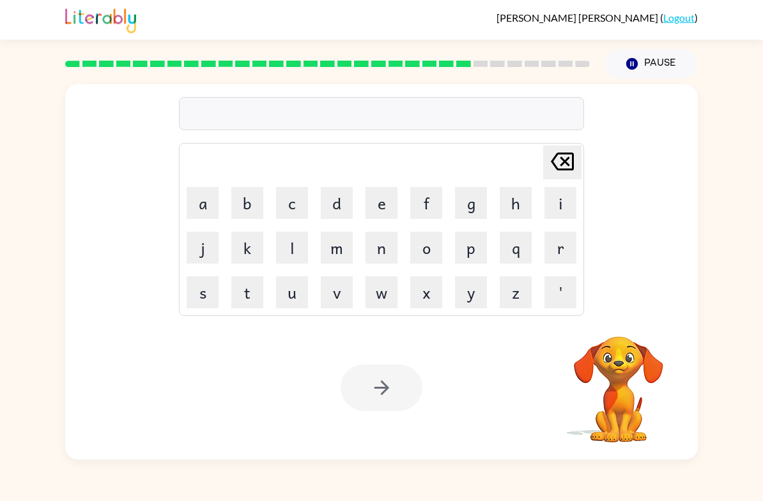
click at [60, 211] on div "[PERSON_NAME] last character input a b c d e f g h i j k l m n o p q r s t u v …" at bounding box center [381, 269] width 763 height 381
click at [550, 250] on button "r" at bounding box center [560, 248] width 32 height 32
click at [383, 198] on button "e" at bounding box center [381, 203] width 32 height 32
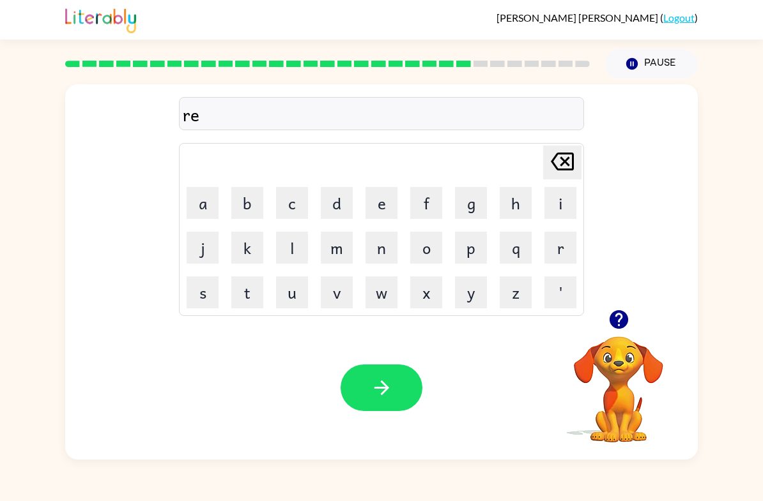
click at [291, 249] on button "l" at bounding box center [292, 248] width 32 height 32
click at [192, 216] on button "a" at bounding box center [202, 203] width 32 height 32
click at [340, 211] on button "d" at bounding box center [337, 203] width 32 height 32
click at [376, 209] on button "e" at bounding box center [381, 203] width 32 height 32
click at [344, 211] on button "d" at bounding box center [337, 203] width 32 height 32
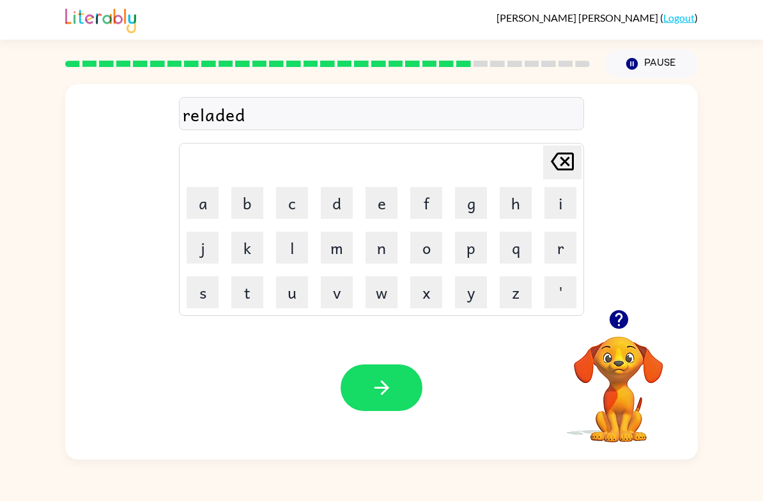
click at [404, 371] on button "button" at bounding box center [381, 388] width 82 height 47
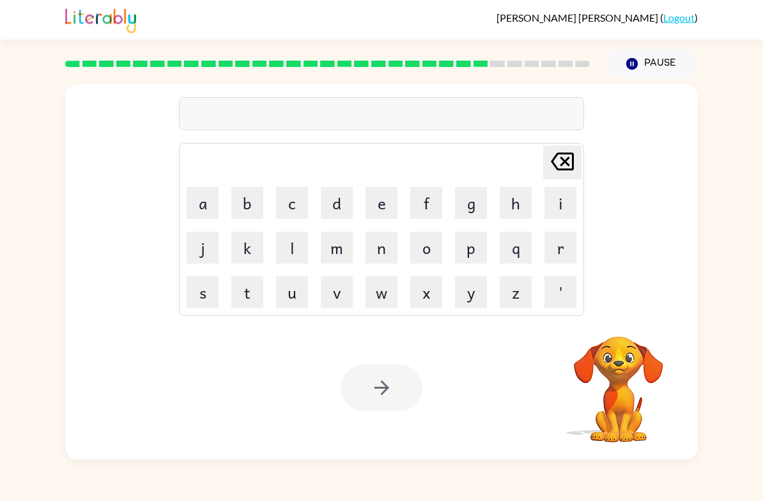
click at [467, 209] on button "g" at bounding box center [471, 203] width 32 height 32
click at [432, 255] on button "o" at bounding box center [426, 248] width 32 height 32
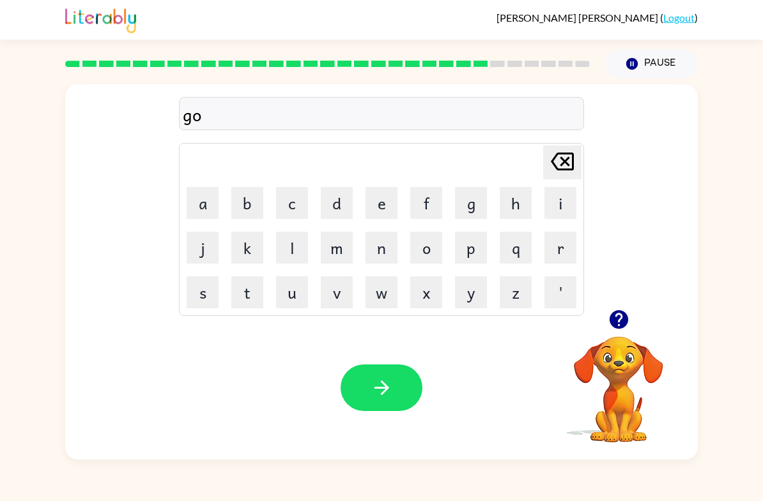
click at [240, 208] on button "b" at bounding box center [247, 203] width 32 height 32
click at [295, 253] on button "l" at bounding box center [292, 248] width 32 height 32
click at [547, 206] on button "i" at bounding box center [560, 203] width 32 height 32
click at [384, 256] on button "n" at bounding box center [381, 248] width 32 height 32
click at [383, 388] on icon "button" at bounding box center [381, 388] width 15 height 15
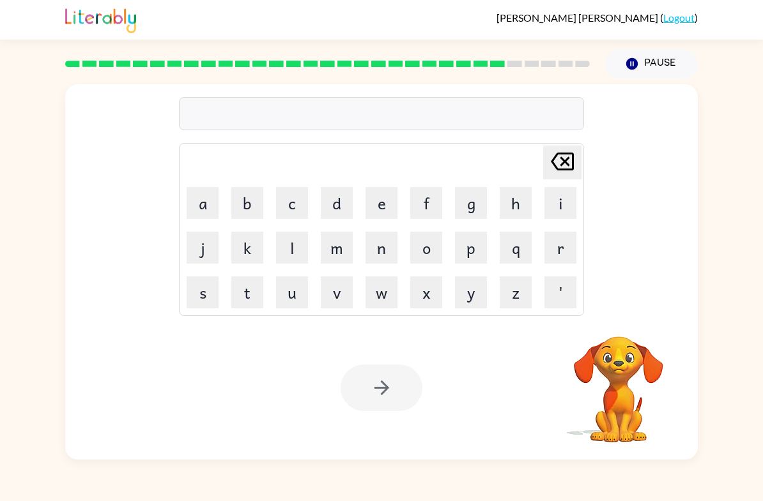
click at [284, 240] on button "l" at bounding box center [292, 248] width 32 height 32
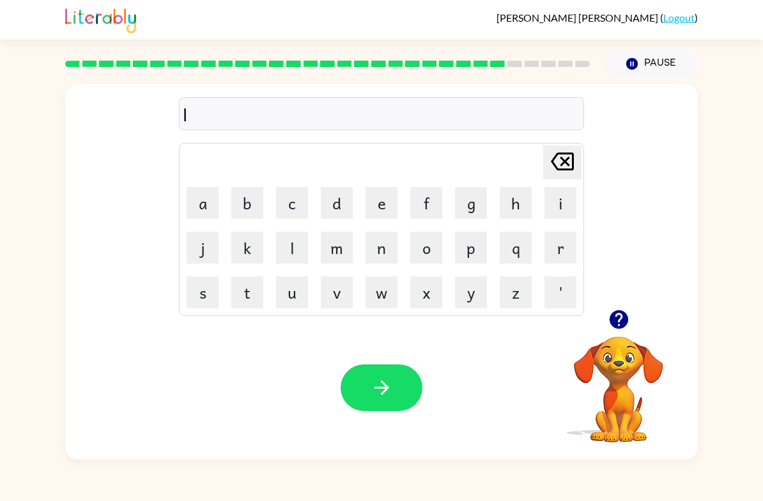
click at [298, 301] on button "u" at bounding box center [292, 293] width 32 height 32
click at [339, 245] on button "m" at bounding box center [337, 248] width 32 height 32
click at [241, 202] on button "b" at bounding box center [247, 203] width 32 height 32
click at [379, 208] on button "e" at bounding box center [381, 203] width 32 height 32
click at [563, 249] on button "r" at bounding box center [560, 248] width 32 height 32
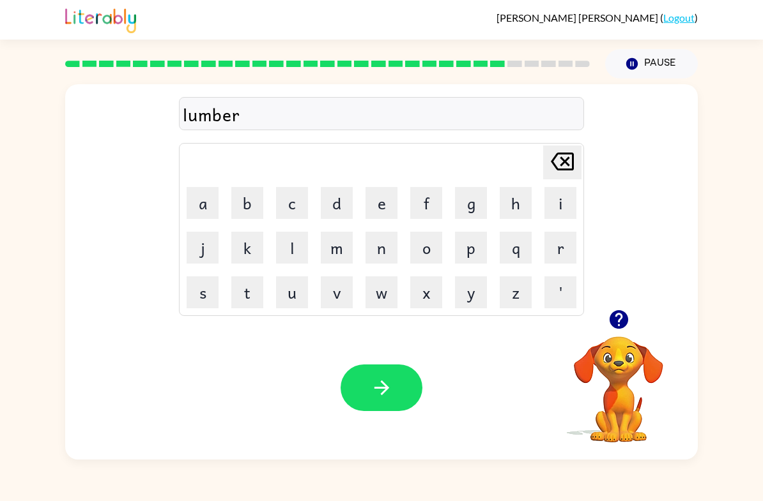
click at [208, 262] on button "j" at bounding box center [202, 248] width 32 height 32
click at [200, 213] on button "a" at bounding box center [202, 203] width 32 height 32
click at [301, 195] on button "c" at bounding box center [292, 203] width 32 height 32
click at [261, 237] on button "k" at bounding box center [247, 248] width 32 height 32
click at [371, 389] on icon "button" at bounding box center [381, 388] width 22 height 22
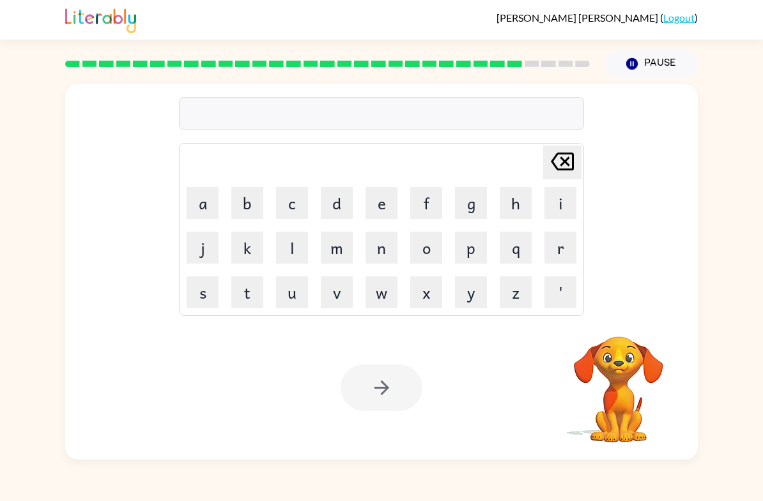
click at [467, 250] on button "p" at bounding box center [471, 248] width 32 height 32
click at [558, 213] on button "i" at bounding box center [560, 203] width 32 height 32
click at [553, 249] on button "r" at bounding box center [560, 248] width 32 height 32
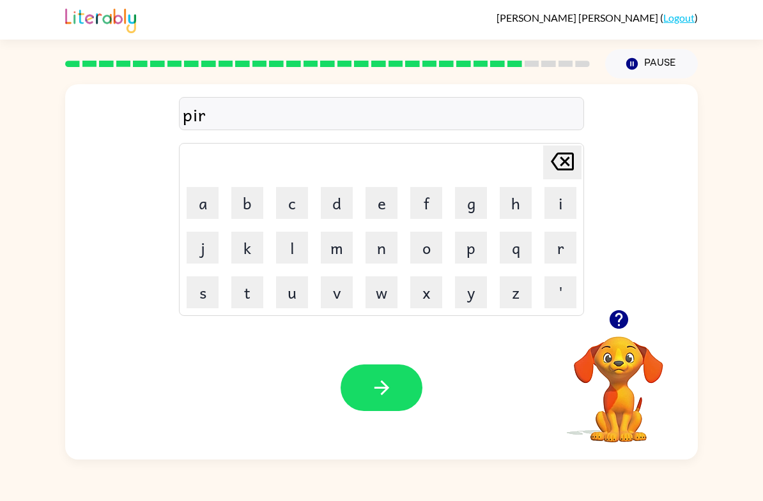
click at [215, 294] on button "s" at bounding box center [202, 293] width 32 height 32
click at [570, 163] on icon "[PERSON_NAME] last character input" at bounding box center [562, 161] width 31 height 31
click at [298, 203] on button "c" at bounding box center [292, 203] width 32 height 32
click at [377, 201] on button "e" at bounding box center [381, 203] width 32 height 32
click at [378, 381] on icon "button" at bounding box center [381, 388] width 22 height 22
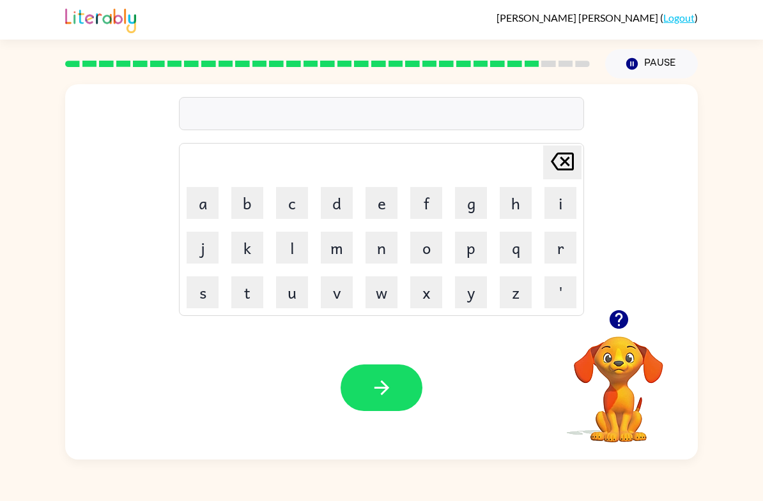
click at [257, 286] on button "t" at bounding box center [247, 293] width 32 height 32
click at [501, 211] on button "h" at bounding box center [515, 203] width 32 height 32
click at [554, 209] on button "i" at bounding box center [560, 203] width 32 height 32
click at [389, 250] on button "n" at bounding box center [381, 248] width 32 height 32
click at [374, 383] on icon "button" at bounding box center [381, 388] width 22 height 22
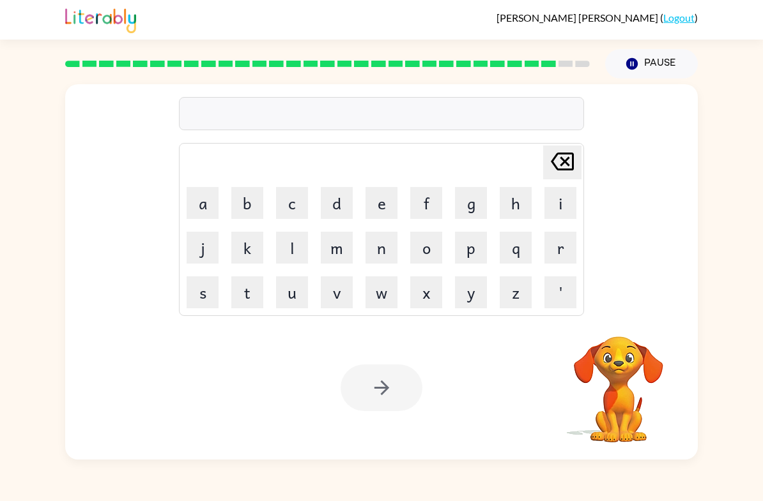
click at [202, 296] on button "s" at bounding box center [202, 293] width 32 height 32
click at [559, 211] on button "i" at bounding box center [560, 203] width 32 height 32
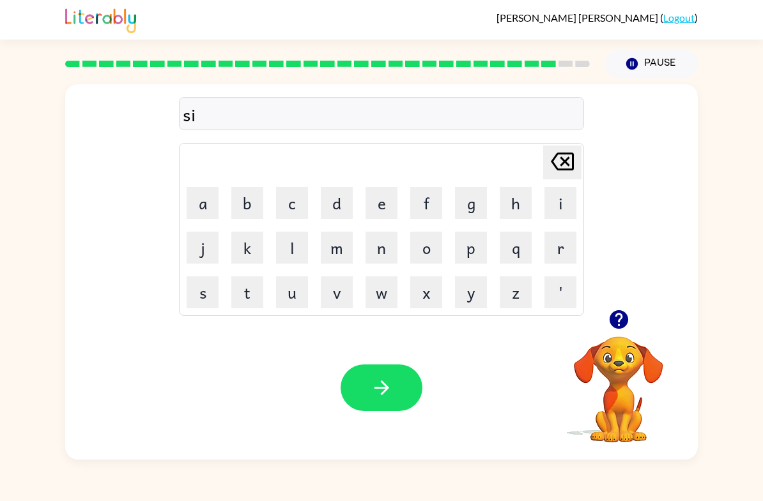
click at [291, 250] on button "l" at bounding box center [292, 248] width 32 height 32
click at [341, 293] on button "v" at bounding box center [337, 293] width 32 height 32
click at [392, 203] on button "e" at bounding box center [381, 203] width 32 height 32
click at [562, 258] on button "r" at bounding box center [560, 248] width 32 height 32
click at [379, 290] on button "w" at bounding box center [381, 293] width 32 height 32
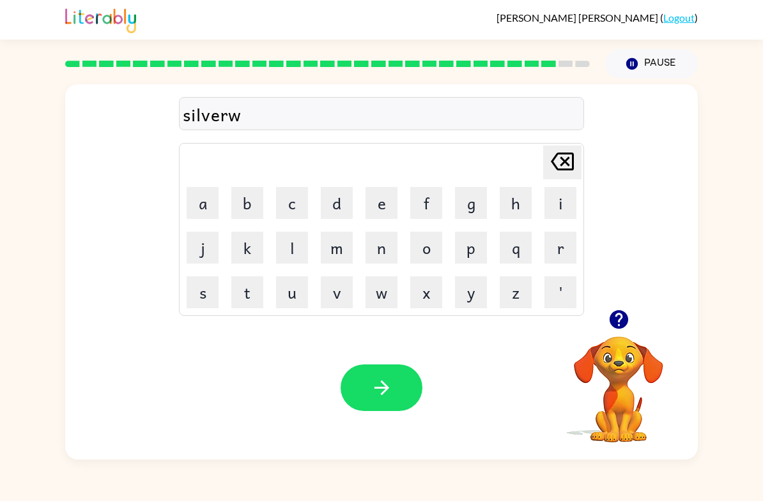
click at [193, 208] on button "a" at bounding box center [202, 203] width 32 height 32
click at [555, 256] on button "r" at bounding box center [560, 248] width 32 height 32
click at [378, 217] on button "e" at bounding box center [381, 203] width 32 height 32
click at [379, 408] on button "button" at bounding box center [381, 388] width 82 height 47
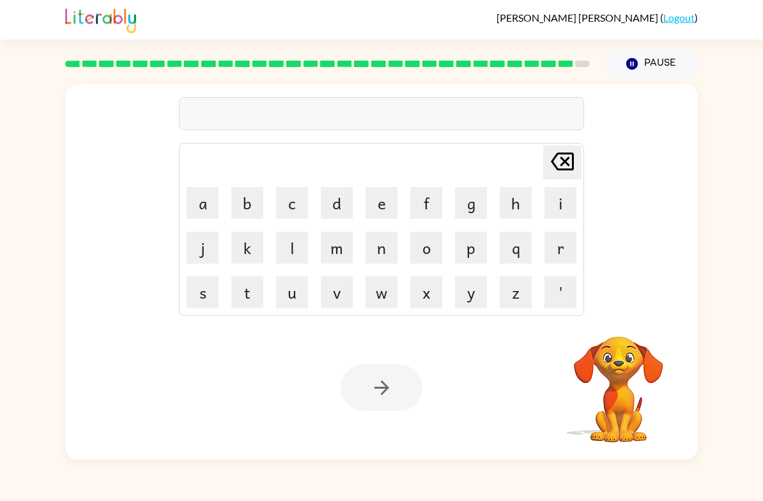
click at [303, 283] on button "u" at bounding box center [292, 293] width 32 height 32
click at [373, 259] on button "n" at bounding box center [381, 248] width 32 height 32
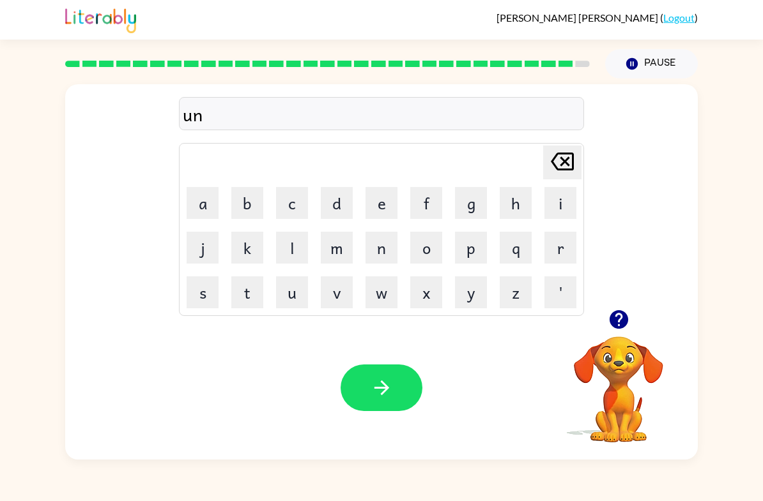
click at [200, 215] on button "a" at bounding box center [202, 203] width 32 height 32
click at [434, 205] on button "f" at bounding box center [426, 203] width 32 height 32
click at [564, 251] on button "r" at bounding box center [560, 248] width 32 height 32
click at [195, 212] on button "a" at bounding box center [202, 203] width 32 height 32
click at [552, 216] on button "i" at bounding box center [560, 203] width 32 height 32
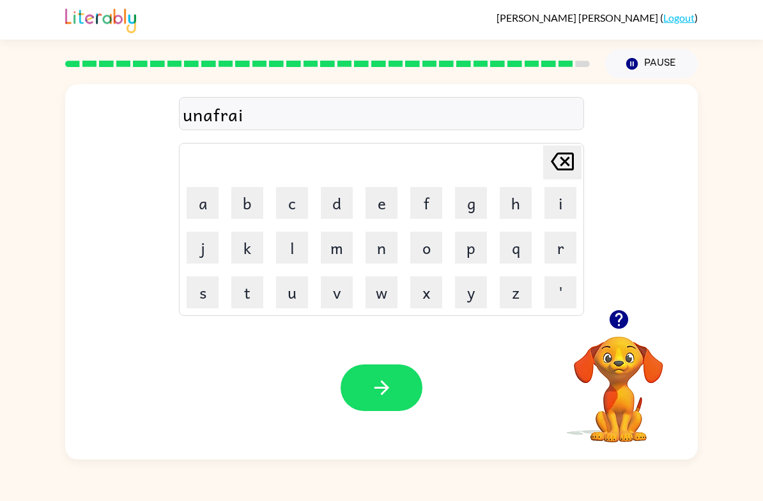
click at [330, 213] on button "d" at bounding box center [337, 203] width 32 height 32
click at [384, 374] on button "button" at bounding box center [381, 388] width 82 height 47
